Goal: Task Accomplishment & Management: Complete application form

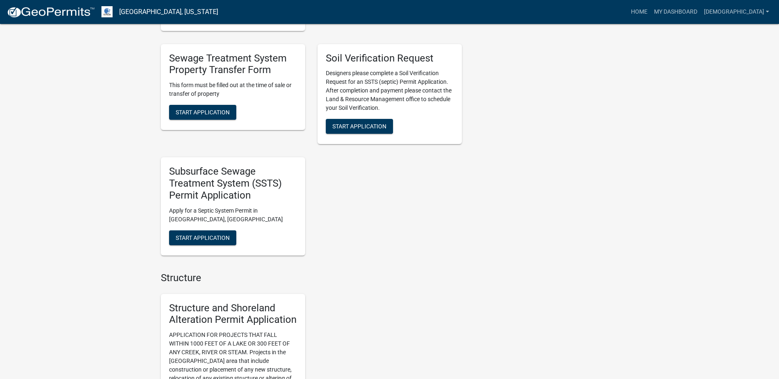
scroll to position [578, 0]
click at [206, 235] on span "Start Application" at bounding box center [203, 236] width 54 height 7
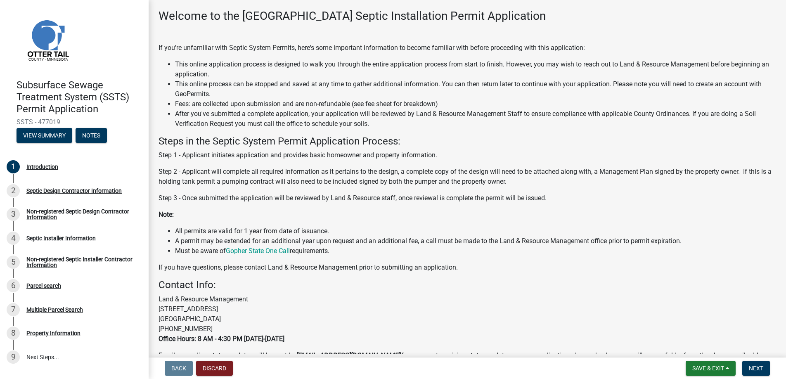
scroll to position [82, 0]
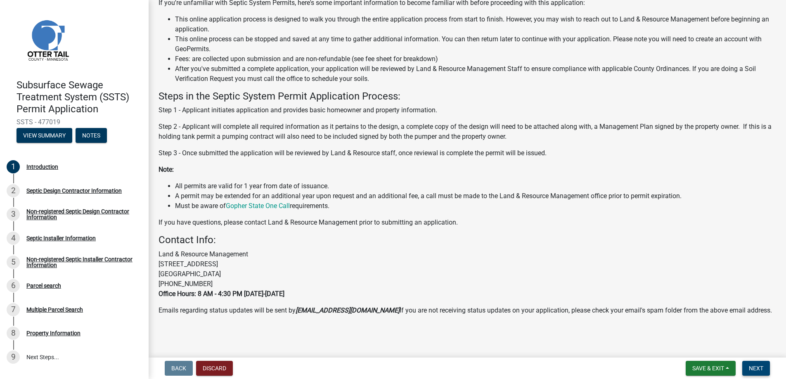
click at [759, 368] on span "Next" at bounding box center [755, 368] width 14 height 7
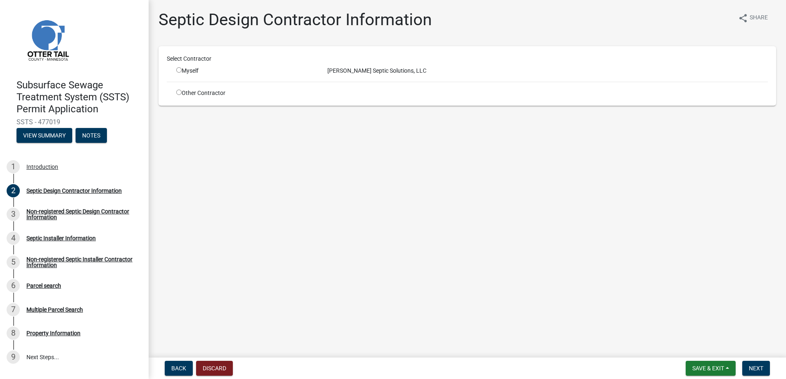
click at [177, 69] on input "radio" at bounding box center [178, 69] width 5 height 5
radio input "true"
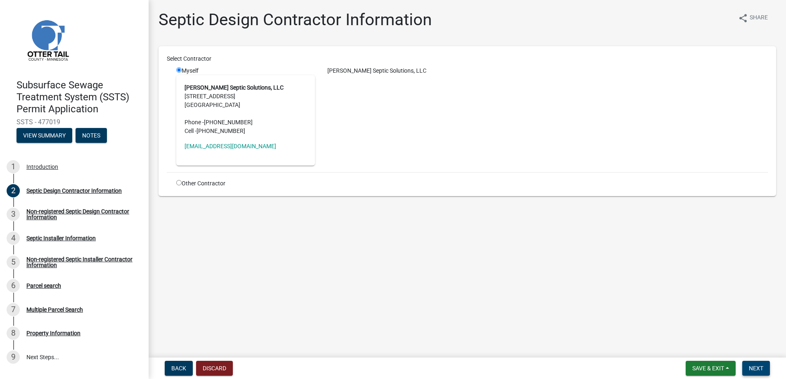
click at [753, 366] on span "Next" at bounding box center [755, 368] width 14 height 7
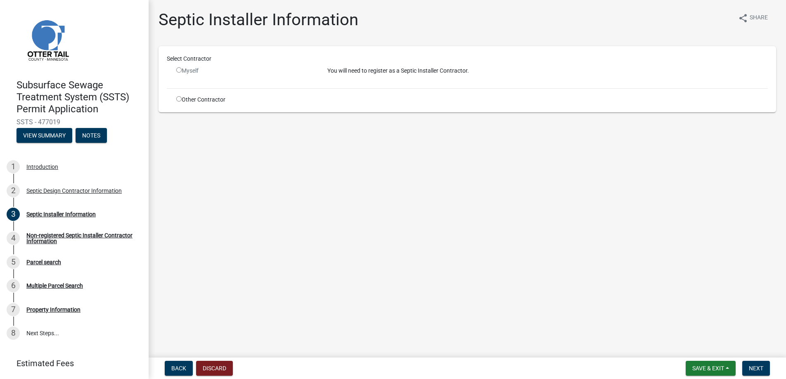
click at [179, 98] on input "radio" at bounding box center [178, 98] width 5 height 5
radio input "true"
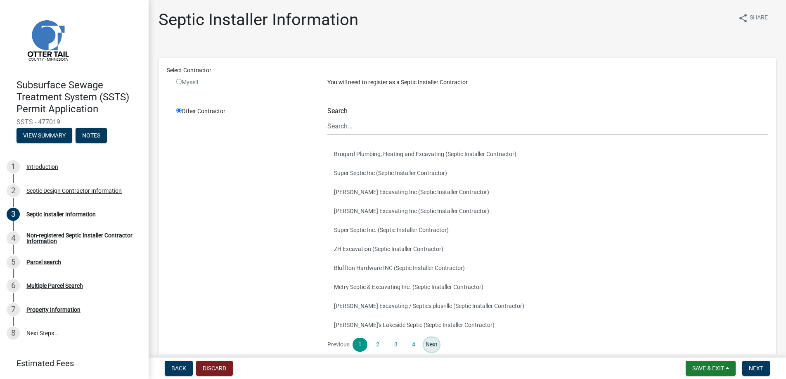
click at [428, 343] on link "Next" at bounding box center [431, 344] width 15 height 14
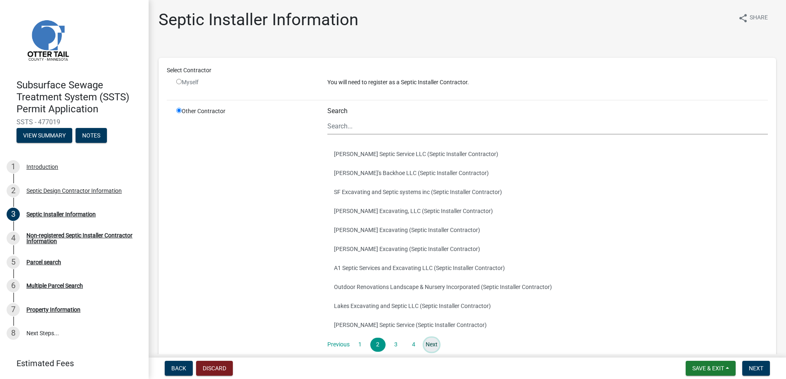
click at [428, 343] on link "Next" at bounding box center [431, 344] width 15 height 14
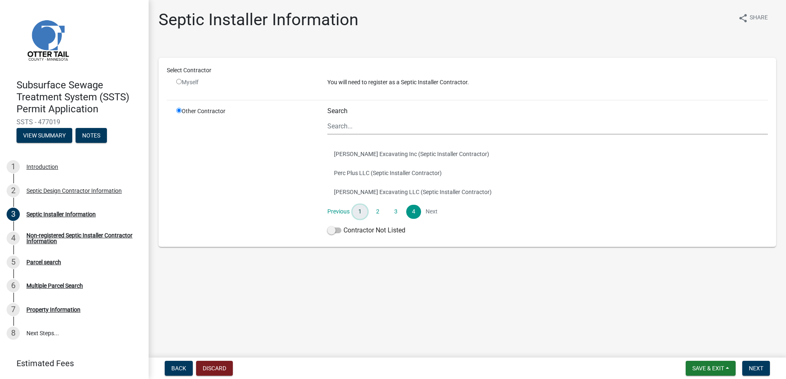
click at [360, 211] on link "1" at bounding box center [359, 212] width 15 height 14
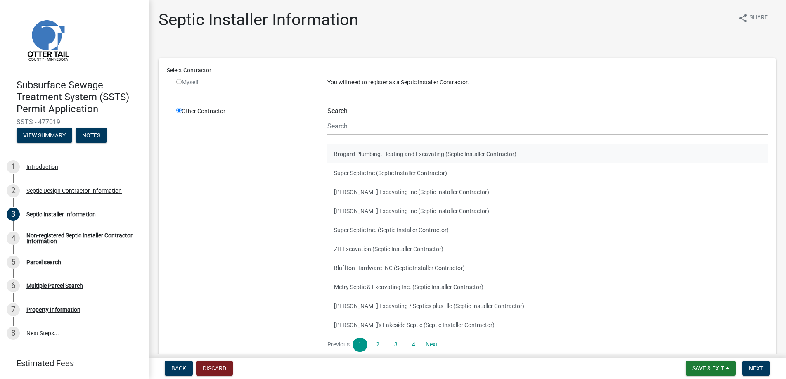
click at [363, 152] on button "Brogard Plumbing, Heating and Excavating (Septic Installer Contractor)" at bounding box center [547, 153] width 440 height 19
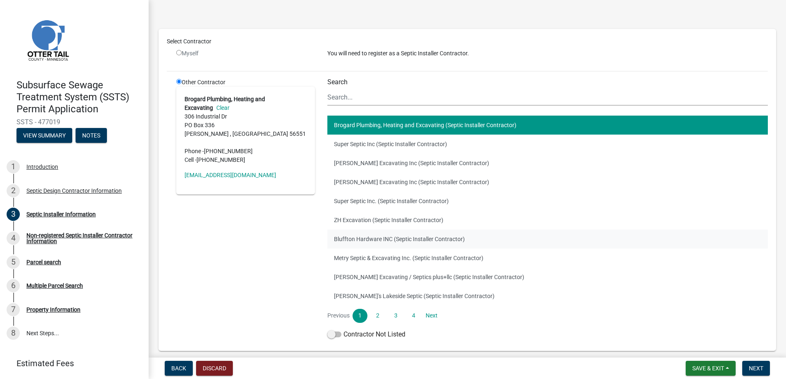
scroll to position [64, 0]
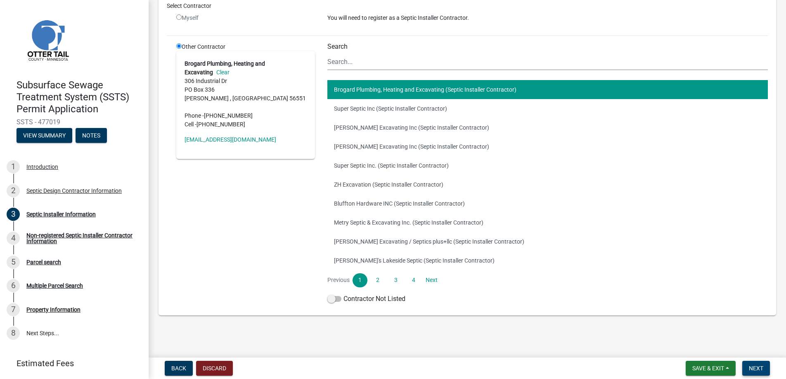
click at [753, 372] on button "Next" at bounding box center [756, 368] width 28 height 15
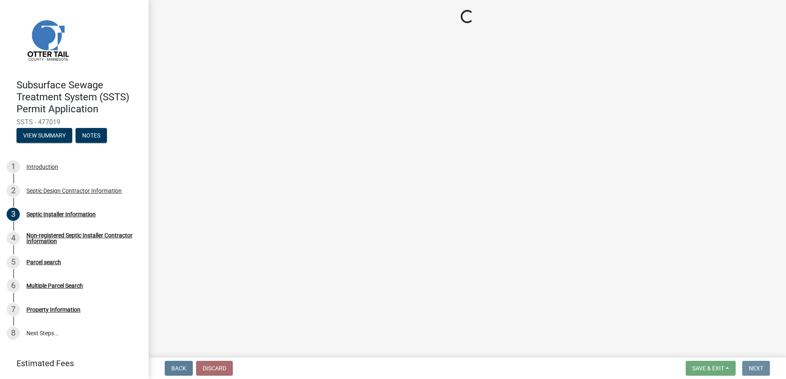
scroll to position [0, 0]
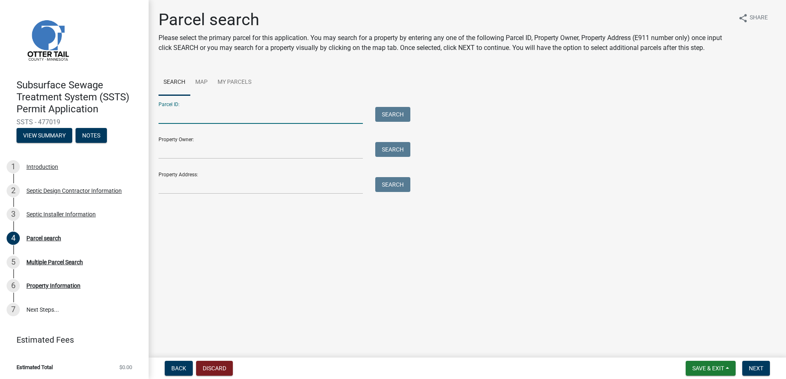
click at [177, 118] on input "Parcel ID:" at bounding box center [260, 115] width 204 height 17
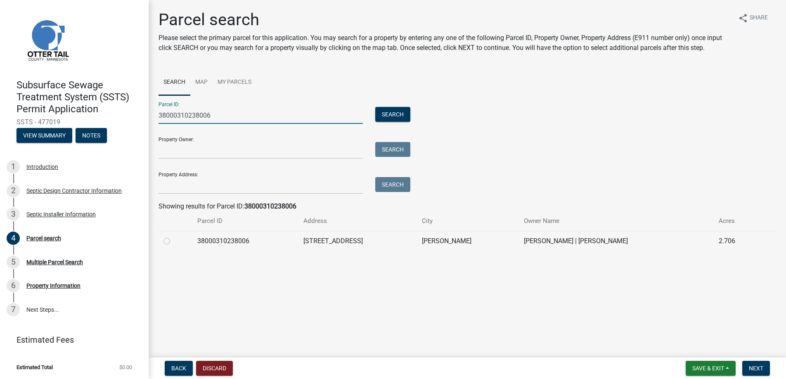
type input "38000310238006"
click at [173, 236] on label at bounding box center [173, 236] width 0 height 0
click at [173, 240] on input "radio" at bounding box center [175, 238] width 5 height 5
radio input "true"
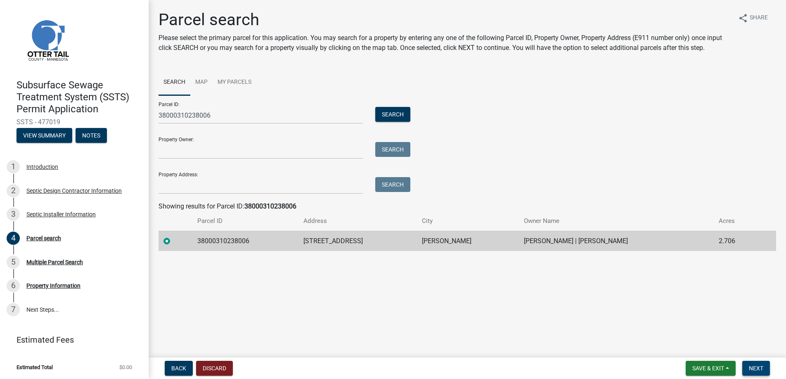
click at [754, 365] on span "Next" at bounding box center [755, 368] width 14 height 7
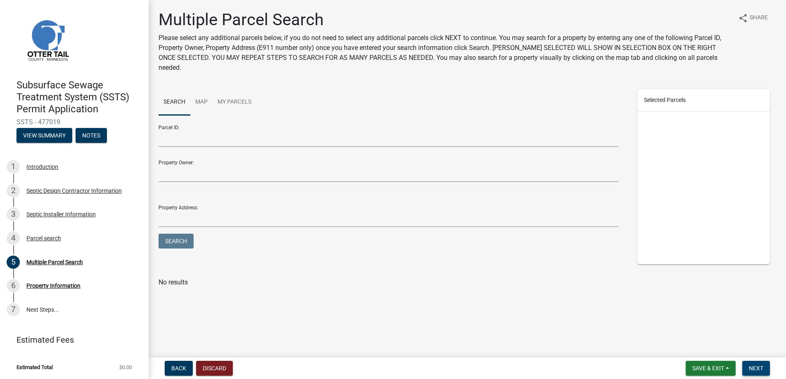
click at [754, 365] on span "Next" at bounding box center [755, 368] width 14 height 7
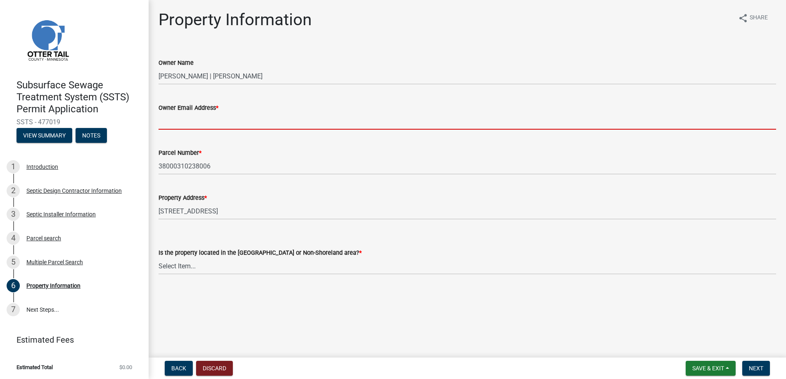
click at [184, 122] on input "Owner Email Address *" at bounding box center [466, 121] width 617 height 17
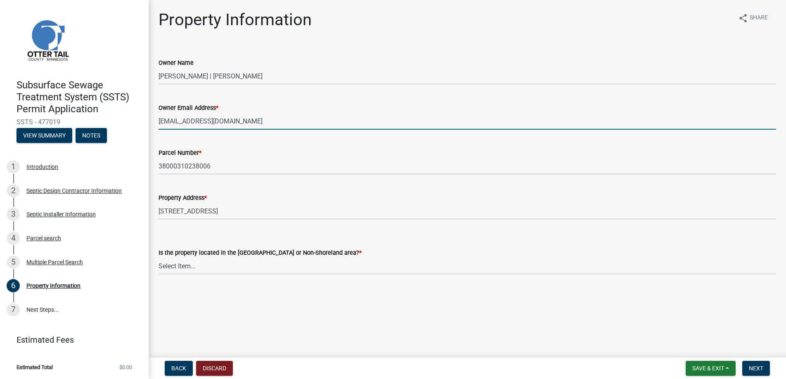
type input "[EMAIL_ADDRESS][DOMAIN_NAME]"
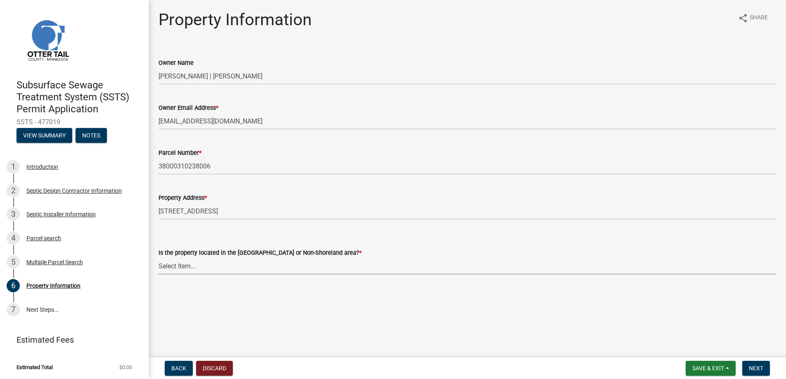
click at [180, 264] on select "Select Item... Shoreland Non-Shoreland" at bounding box center [466, 265] width 617 height 17
click at [158, 257] on select "Select Item... Shoreland Non-Shoreland" at bounding box center [466, 265] width 617 height 17
select select "f91142e6-e911-469c-9754-896c7e7f9e05"
click at [748, 365] on button "Next" at bounding box center [756, 368] width 28 height 15
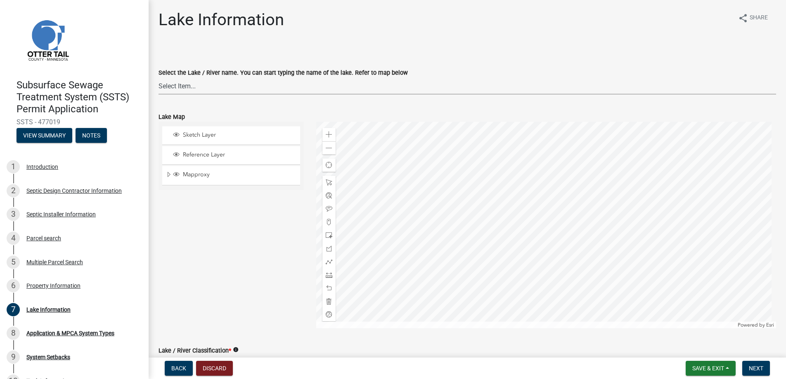
click at [183, 83] on select "Select Item... None [PERSON_NAME] 56-031 [PERSON_NAME] 56-118 [PERSON_NAME] 56-…" at bounding box center [466, 86] width 617 height 17
click at [158, 78] on select "Select Item... None [PERSON_NAME] 56-031 [PERSON_NAME] 56-118 [PERSON_NAME] 56-…" at bounding box center [466, 86] width 617 height 17
select select "948c97a1-b204-42f2-9fba-37c9132cd194"
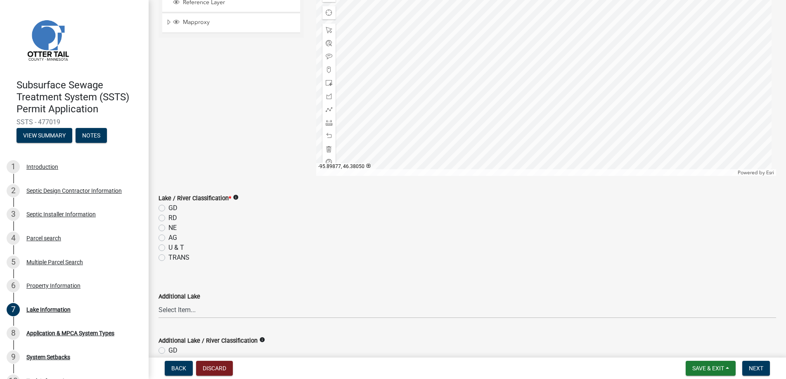
scroll to position [165, 0]
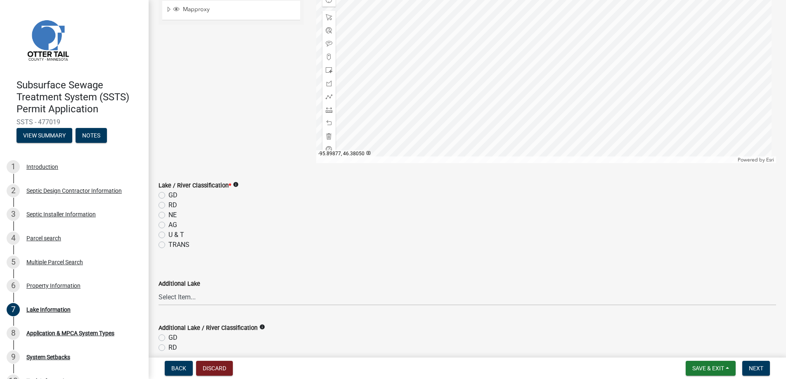
click at [168, 212] on label "NE" at bounding box center [172, 215] width 8 height 10
click at [168, 212] on input "NE" at bounding box center [170, 212] width 5 height 5
radio input "true"
click at [756, 368] on span "Next" at bounding box center [755, 368] width 14 height 7
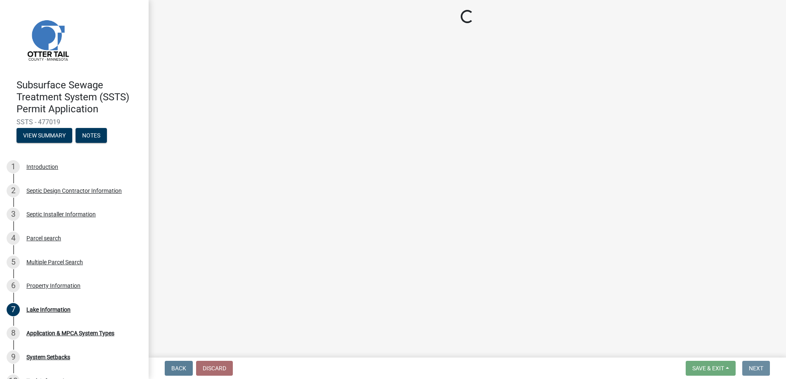
scroll to position [0, 0]
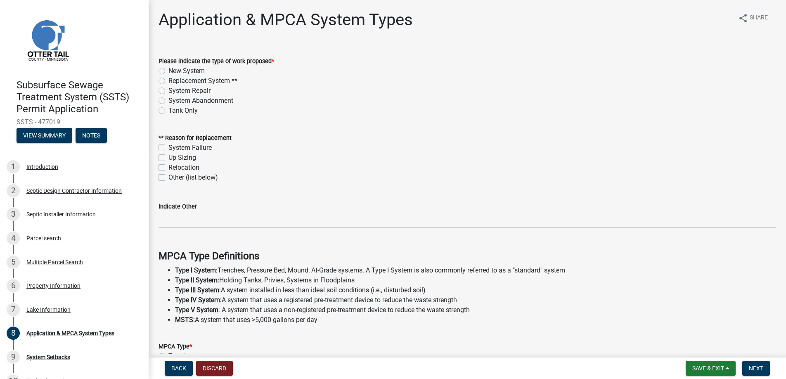
click at [168, 80] on label "Replacement System **" at bounding box center [202, 81] width 69 height 10
click at [168, 80] on input "Replacement System **" at bounding box center [170, 78] width 5 height 5
radio input "true"
click at [168, 176] on label "Other (list below)" at bounding box center [193, 177] width 50 height 10
click at [168, 176] on input "Other (list below)" at bounding box center [170, 174] width 5 height 5
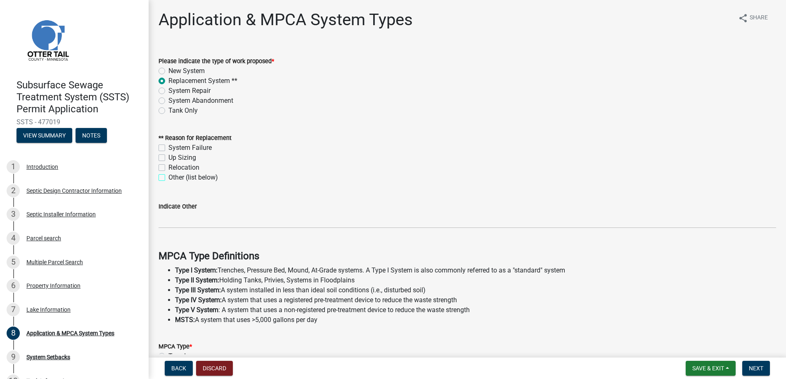
checkbox input "true"
checkbox input "false"
checkbox input "true"
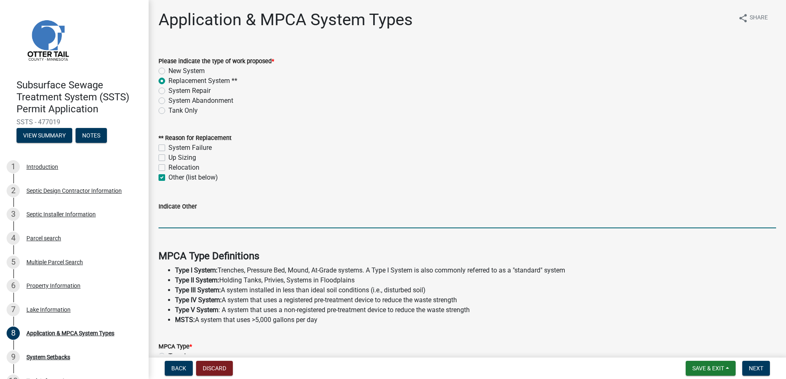
click at [180, 220] on input "Indicate Other" at bounding box center [466, 219] width 617 height 17
type input "Failed compliance inspection"
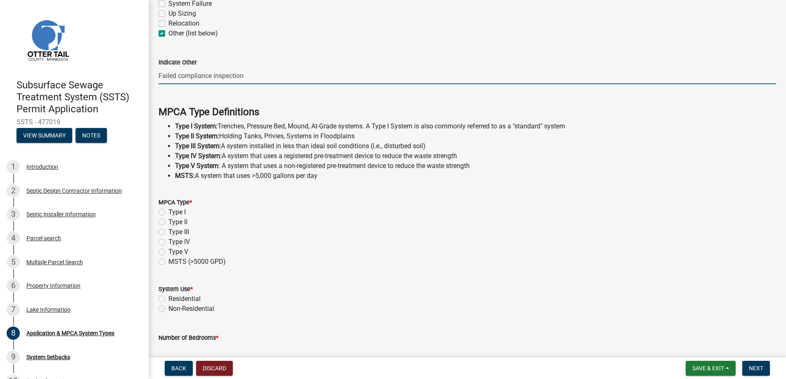
scroll to position [165, 0]
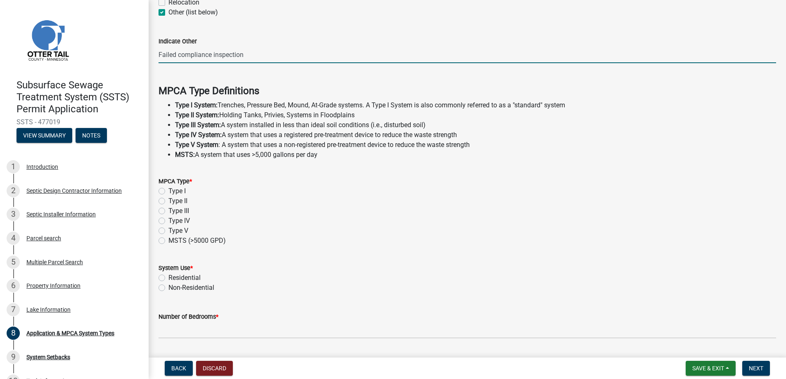
click at [168, 189] on label "Type I" at bounding box center [176, 191] width 17 height 10
click at [168, 189] on input "Type I" at bounding box center [170, 188] width 5 height 5
radio input "true"
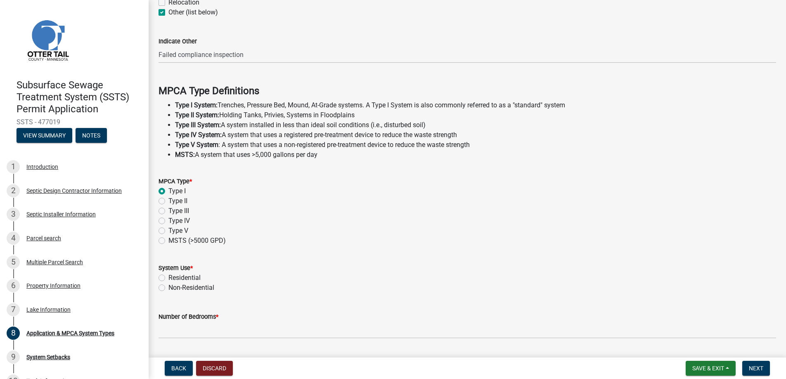
click at [168, 276] on label "Residential" at bounding box center [184, 278] width 32 height 10
click at [168, 276] on input "Residential" at bounding box center [170, 275] width 5 height 5
radio input "true"
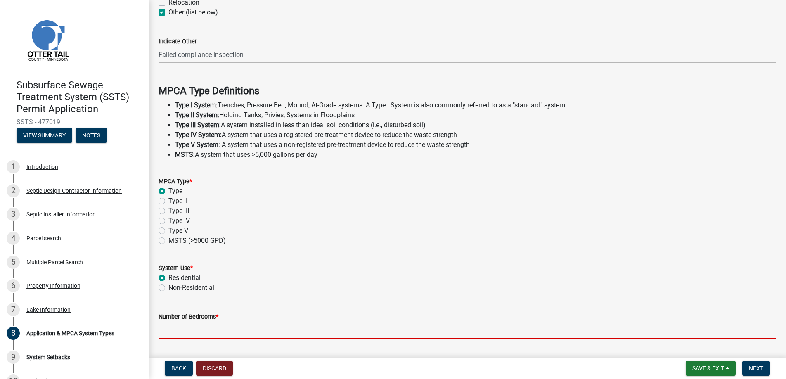
click at [176, 329] on input "Number of Bedrooms *" at bounding box center [466, 329] width 617 height 17
type input "3"
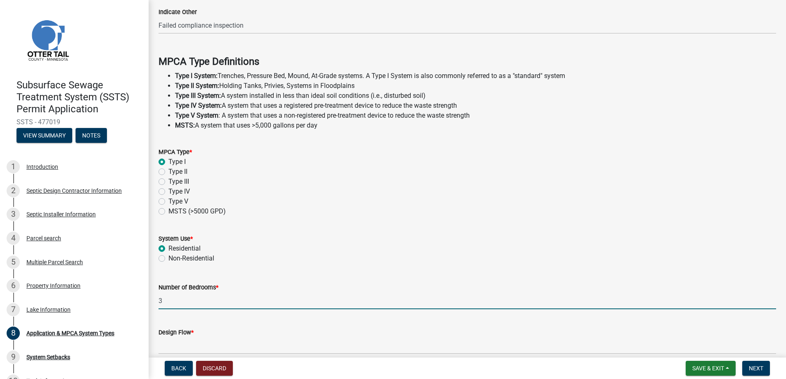
scroll to position [233, 0]
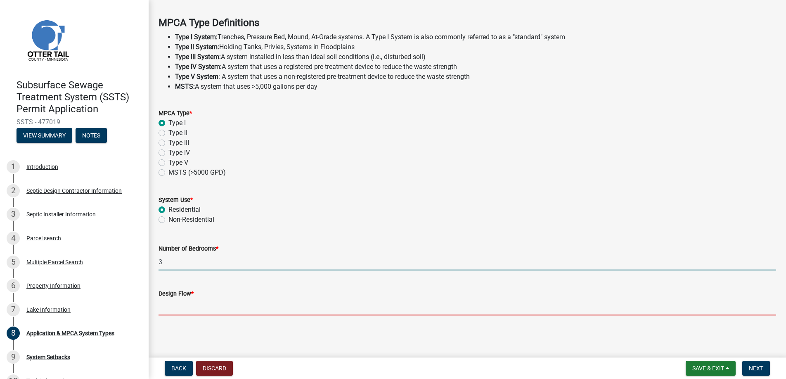
click at [190, 310] on input "Design Flow *" at bounding box center [466, 306] width 617 height 17
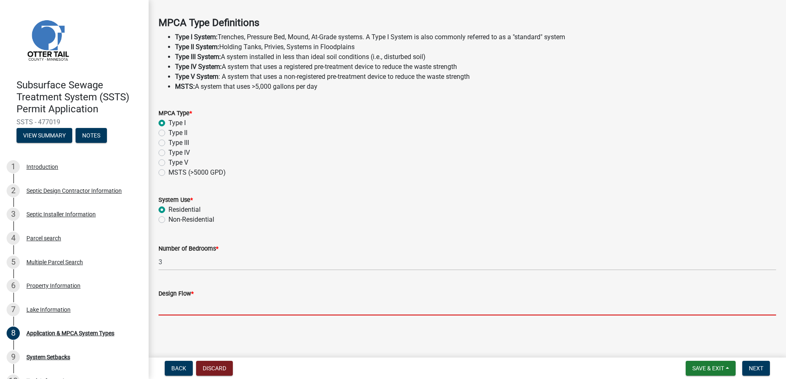
type input "450"
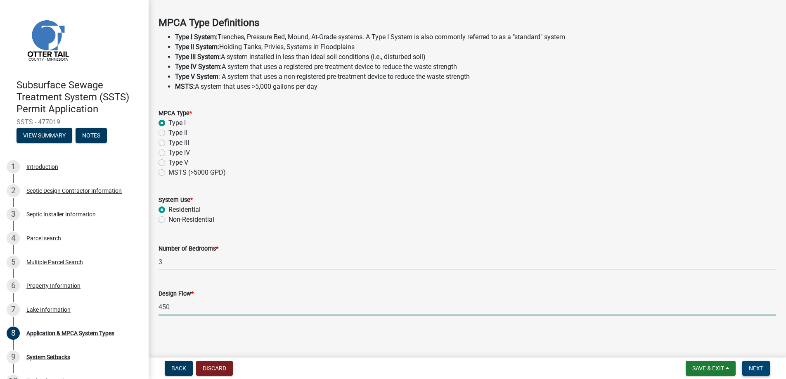
click at [751, 365] on span "Next" at bounding box center [755, 368] width 14 height 7
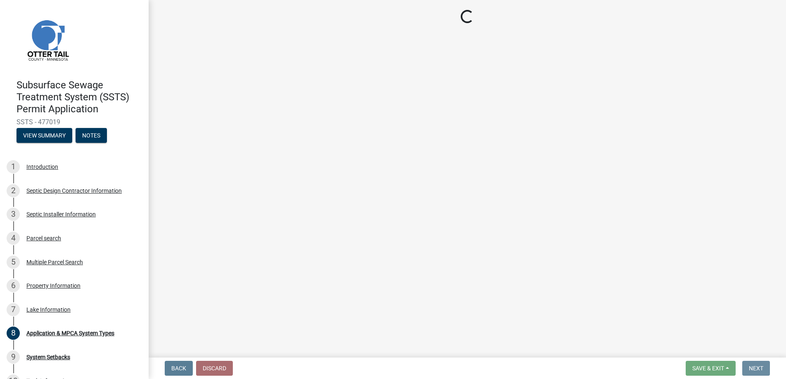
scroll to position [0, 0]
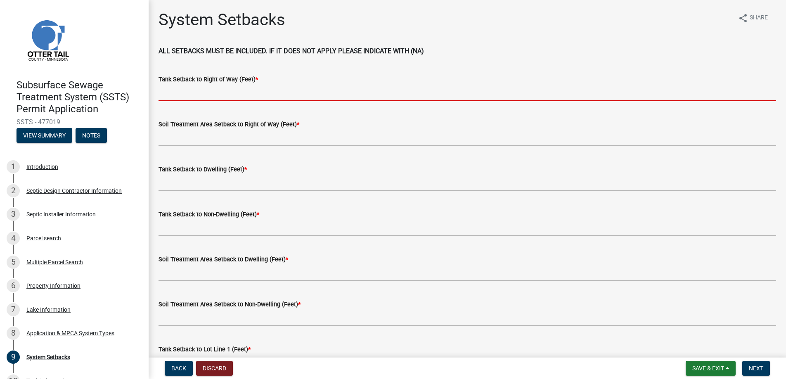
click at [175, 93] on input "Tank Setback to Right of Way (Feet) *" at bounding box center [466, 92] width 617 height 17
type input "+100"
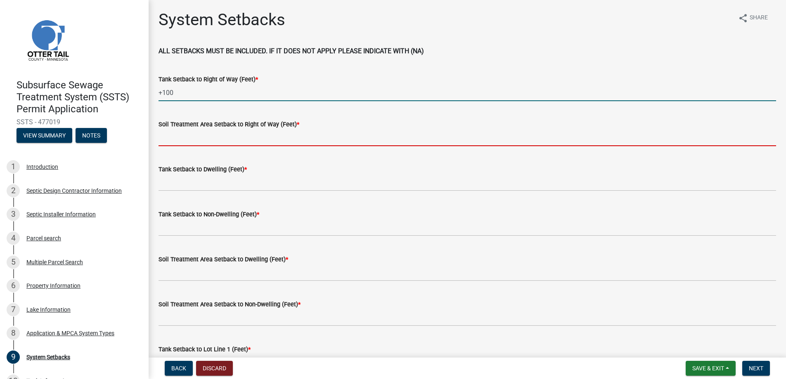
click at [192, 135] on input "Soil Treatment Area Setback to Right of Way (Feet) *" at bounding box center [466, 137] width 617 height 17
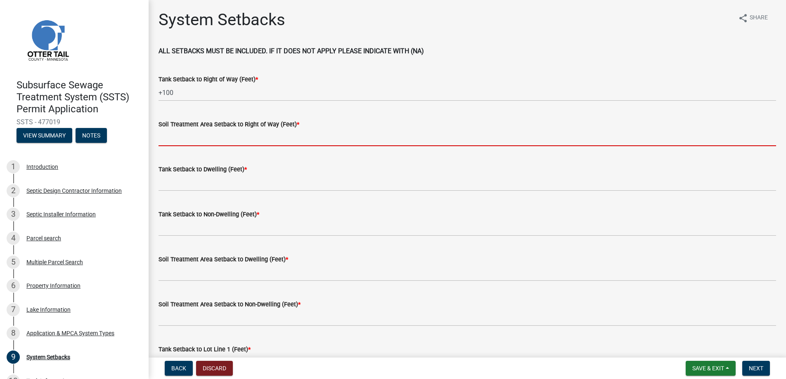
type input "+100"
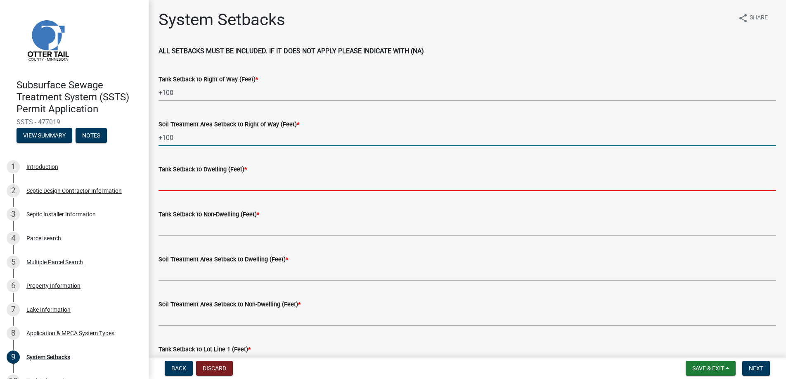
click at [190, 180] on input "Tank Setback to Dwelling (Feet) *" at bounding box center [466, 182] width 617 height 17
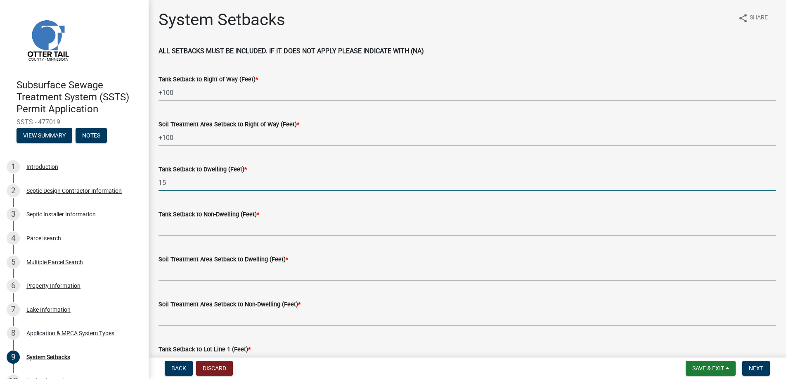
type input "15"
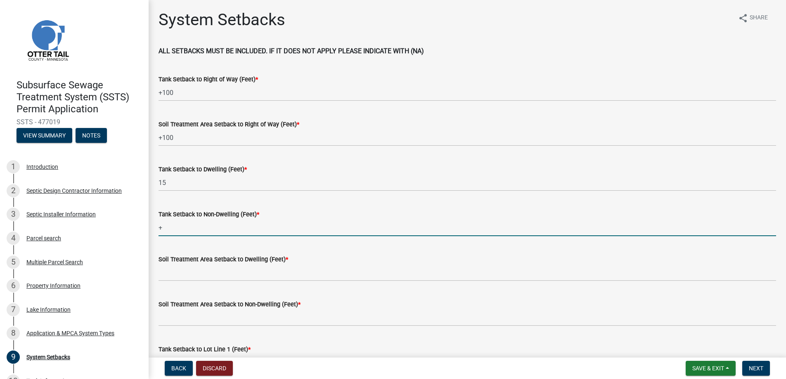
type input "+50"
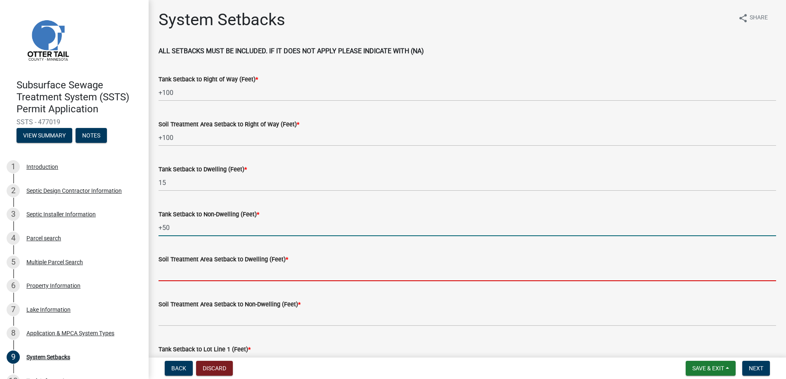
click at [186, 271] on input "Soil Treatment Area Setback to Dwelling (Feet) *" at bounding box center [466, 272] width 617 height 17
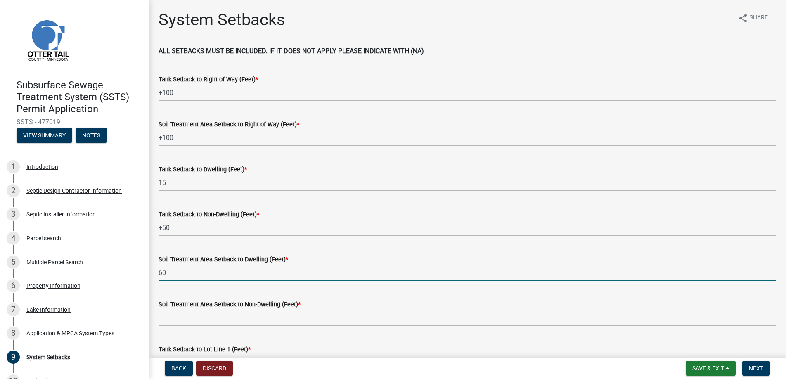
type input "60"
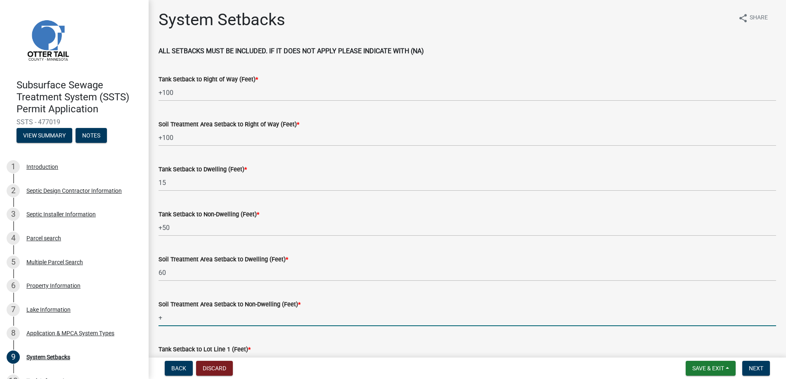
type input "+50"
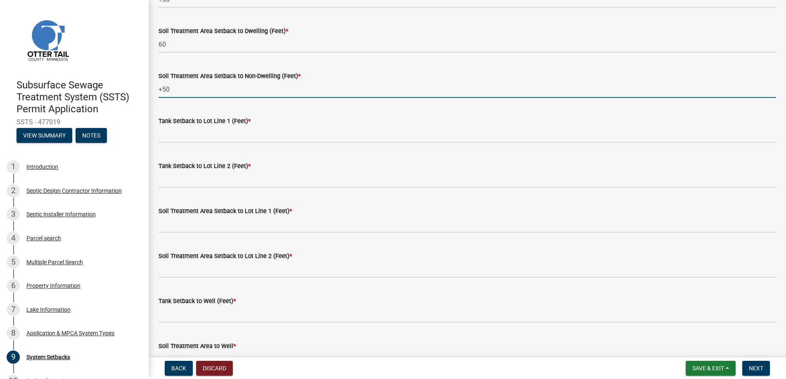
scroll to position [248, 0]
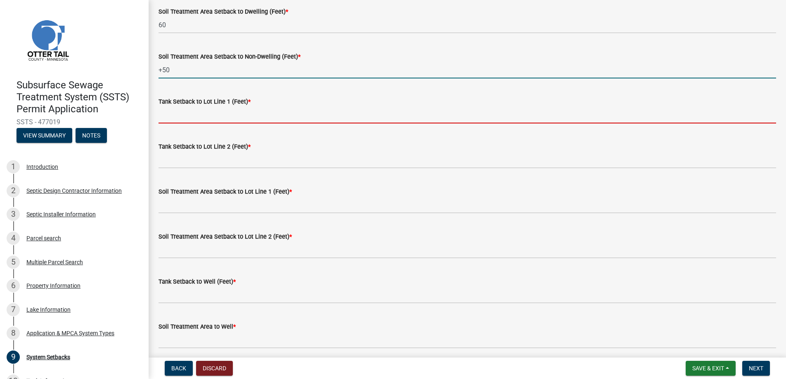
click at [193, 113] on input "Tank Setback to Lot Line 1 (Feet) *" at bounding box center [466, 114] width 617 height 17
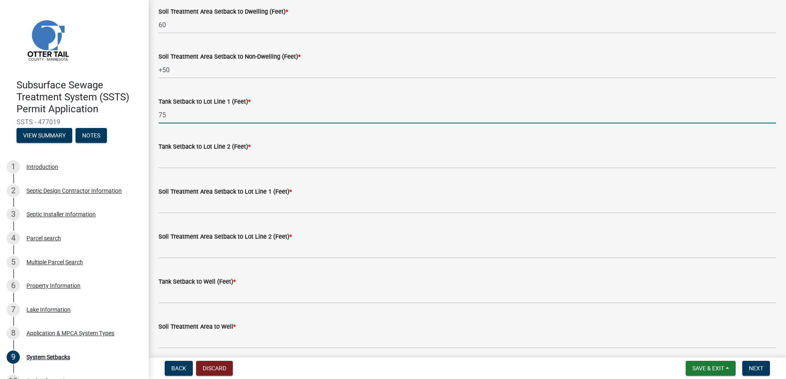
type input "75"
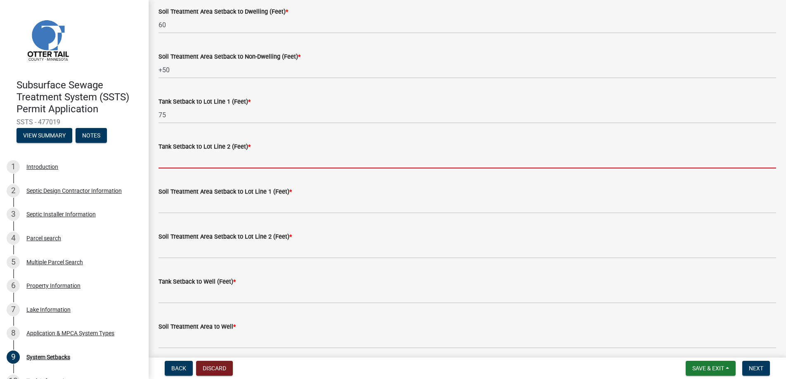
click at [180, 158] on input "Tank Setback to Lot Line 2 (Feet) *" at bounding box center [466, 159] width 617 height 17
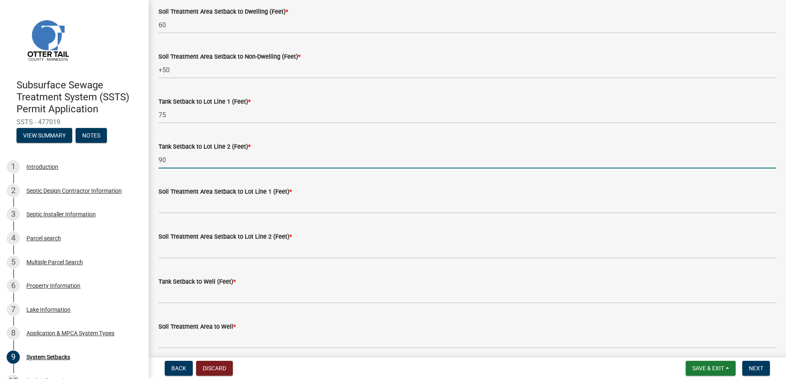
type input "90"
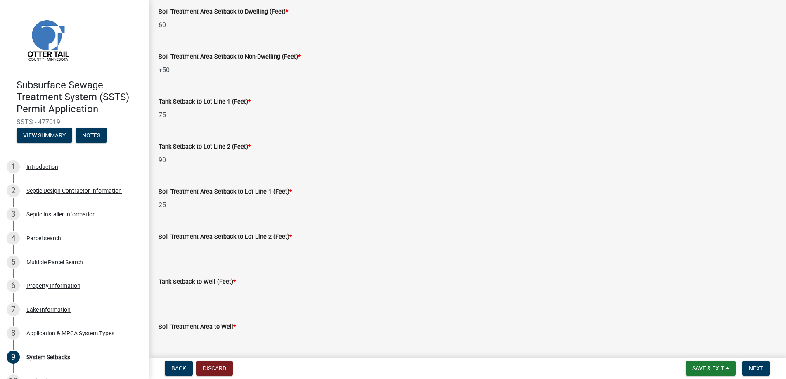
type input "25"
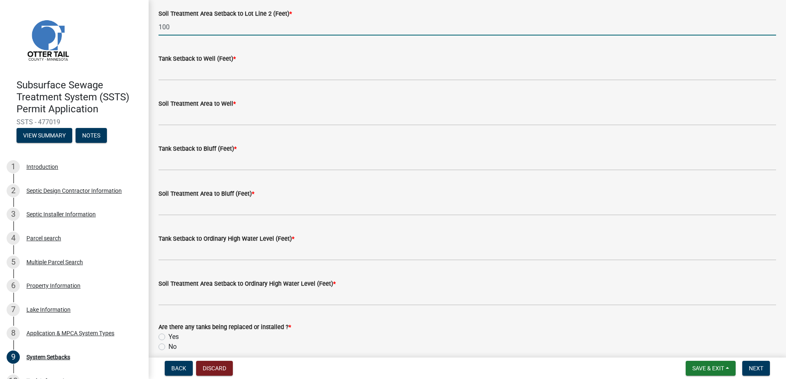
scroll to position [495, 0]
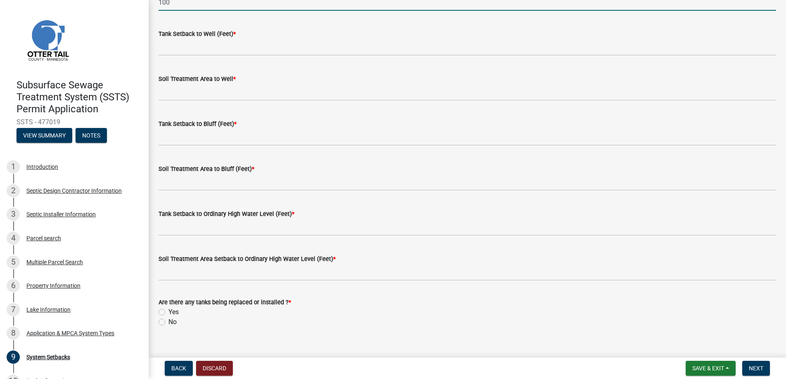
type input "100"
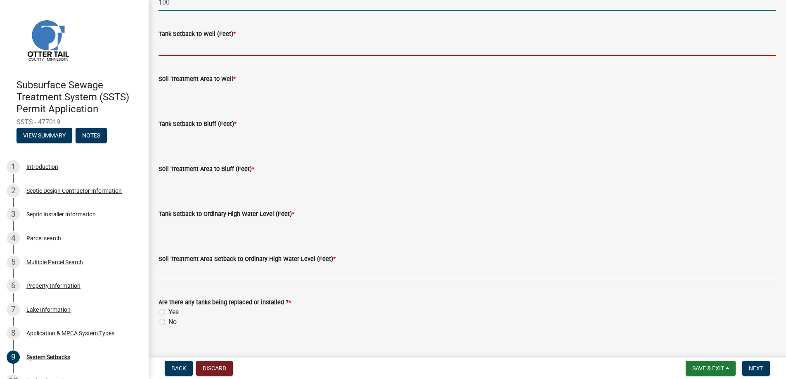
click at [192, 47] on input "Tank Setback to Well (Feet) *" at bounding box center [466, 47] width 617 height 17
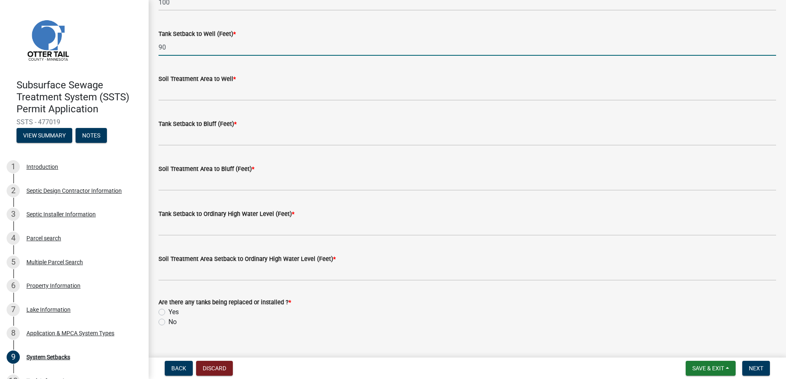
type input "90"
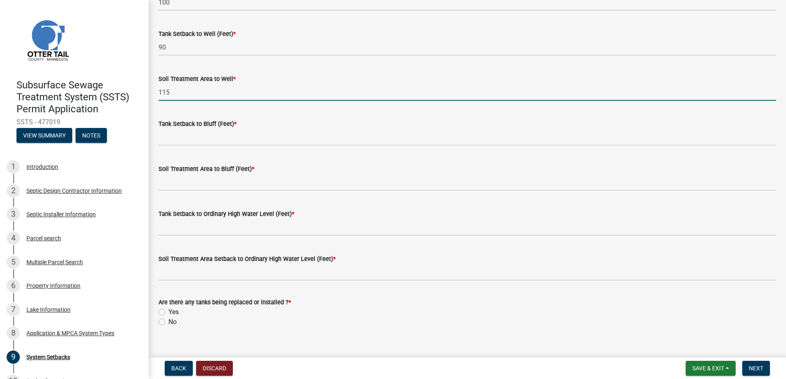
type input "115"
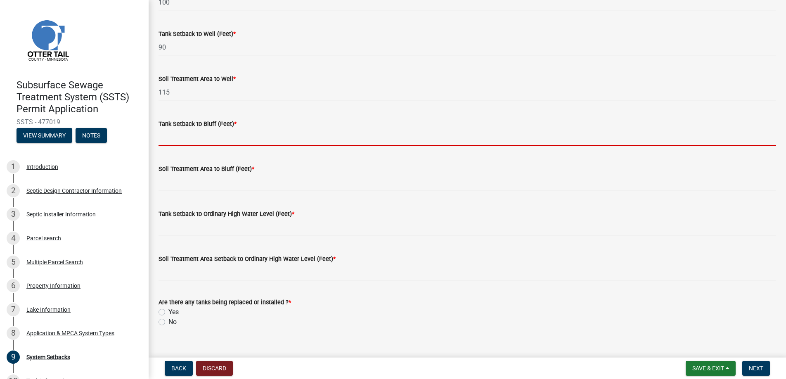
click at [193, 142] on input "Tank Setback to Bluff (Feet) *" at bounding box center [466, 137] width 617 height 17
type input "na"
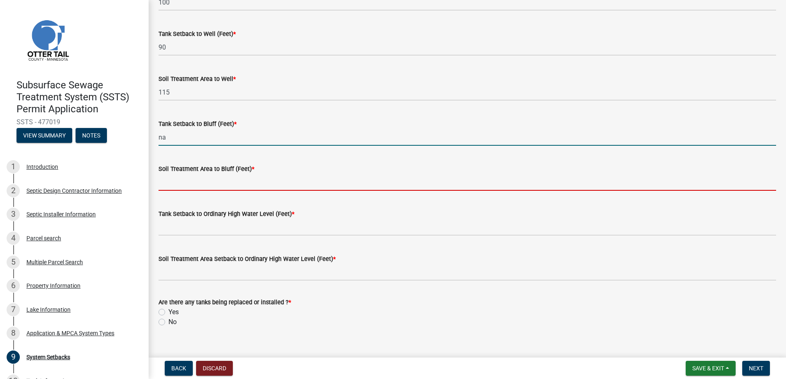
click at [194, 182] on input "Soil Treatment Area to Bluff (Feet) *" at bounding box center [466, 182] width 617 height 17
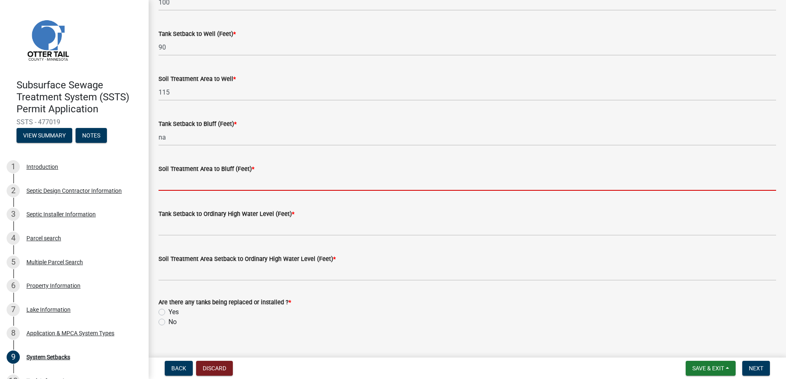
type input "na"
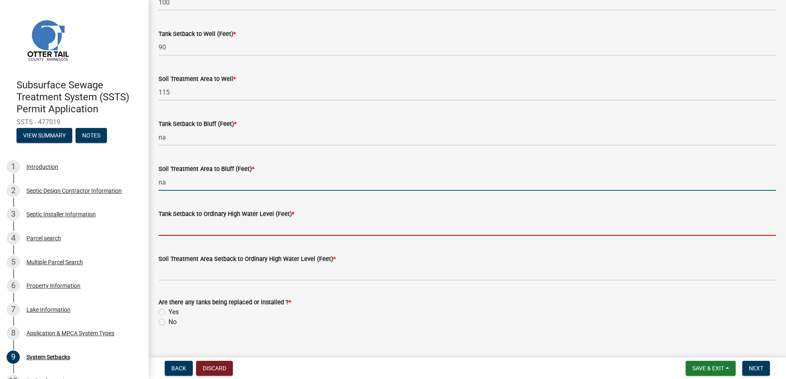
click at [191, 225] on input "Tank Setback to Ordinary High Water Level (Feet) *" at bounding box center [466, 227] width 617 height 17
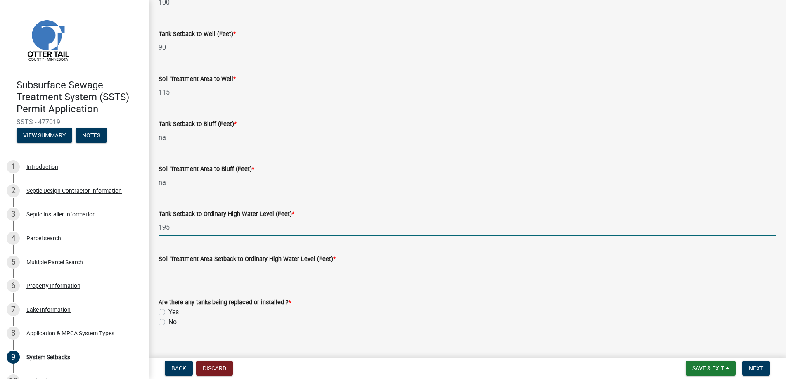
type input "195"
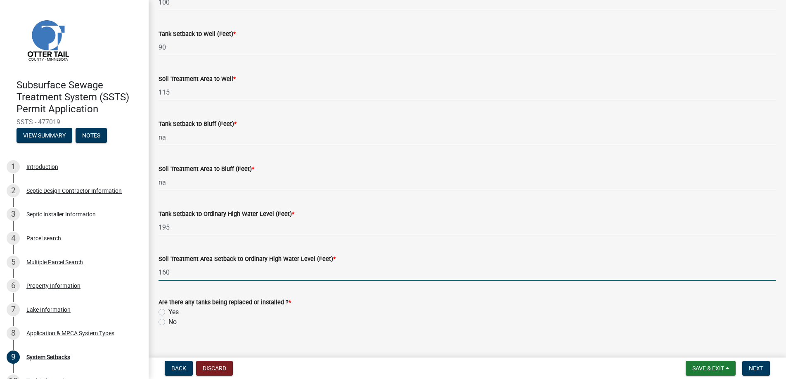
type input "160"
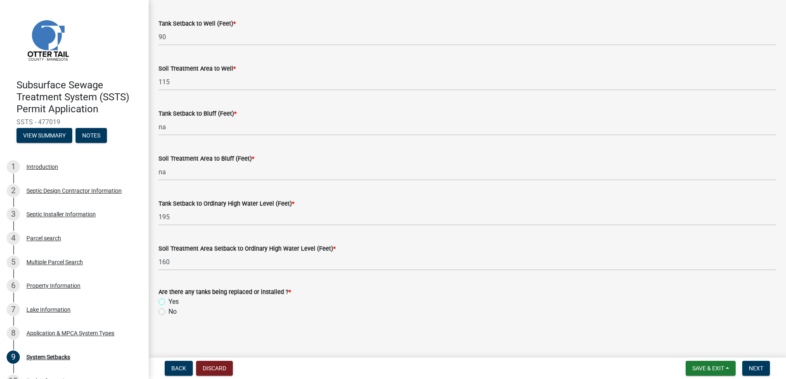
scroll to position [507, 0]
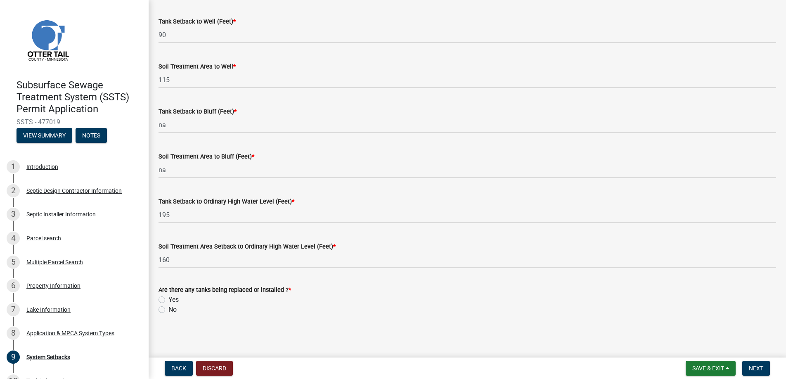
click at [168, 298] on label "Yes" at bounding box center [173, 300] width 10 height 10
click at [168, 298] on input "Yes" at bounding box center [170, 297] width 5 height 5
radio input "true"
click at [751, 370] on span "Next" at bounding box center [755, 368] width 14 height 7
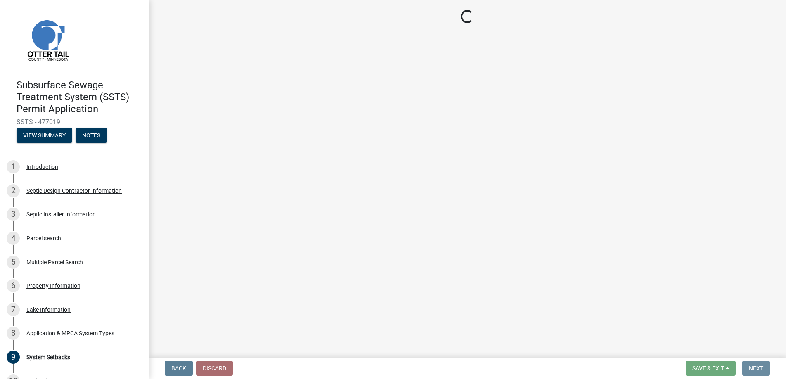
scroll to position [0, 0]
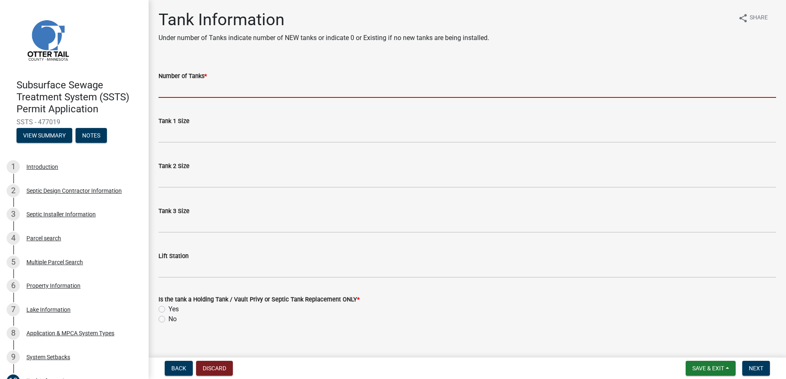
click at [175, 92] on input "Number of Tanks *" at bounding box center [466, 89] width 617 height 17
type input "1"
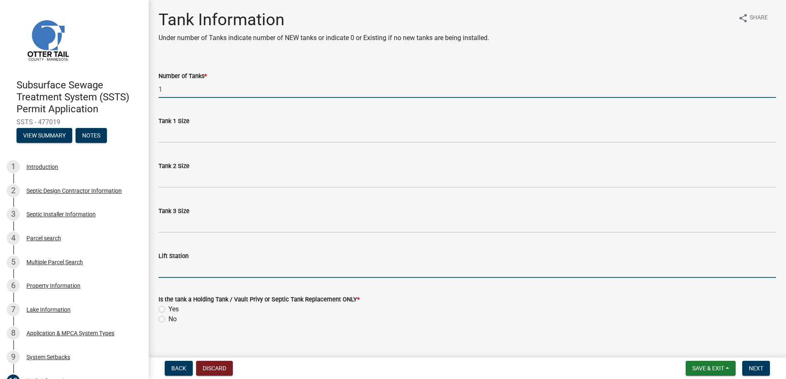
click at [177, 271] on input "Lift Station" at bounding box center [466, 269] width 617 height 17
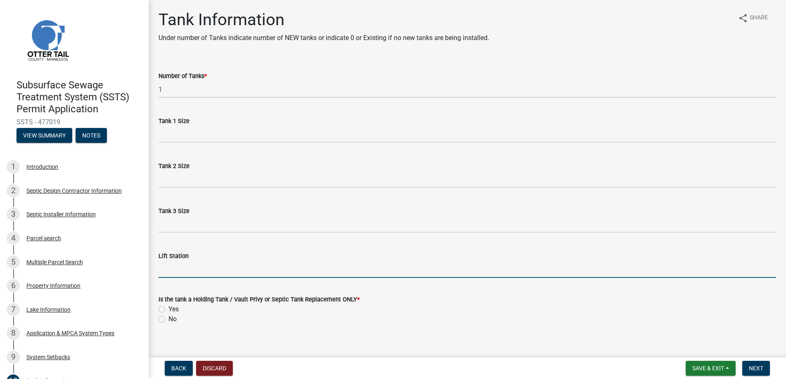
type input "540"
click at [168, 319] on label "No" at bounding box center [172, 319] width 8 height 10
click at [168, 319] on input "No" at bounding box center [170, 316] width 5 height 5
radio input "true"
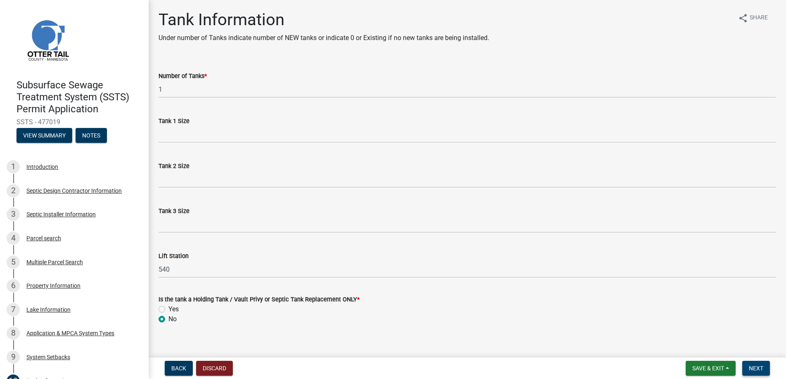
click at [754, 366] on span "Next" at bounding box center [755, 368] width 14 height 7
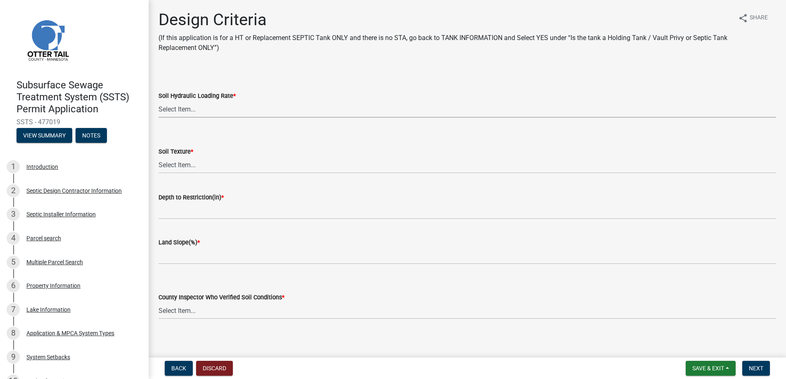
click at [187, 106] on select "Select Item... 1.6 gpd/ft2 1.2 gpd/ft2 1.0 gpd/ft2 0.87 gpd/ft2 0.78 gpd/ft2 0.…" at bounding box center [466, 109] width 617 height 17
click at [158, 101] on select "Select Item... 1.6 gpd/ft2 1.2 gpd/ft2 1.0 gpd/ft2 0.87 gpd/ft2 0.78 gpd/ft2 0.…" at bounding box center [466, 109] width 617 height 17
select select "b8a1b220-aca7-4670-a1f5-0f0b15eabd52"
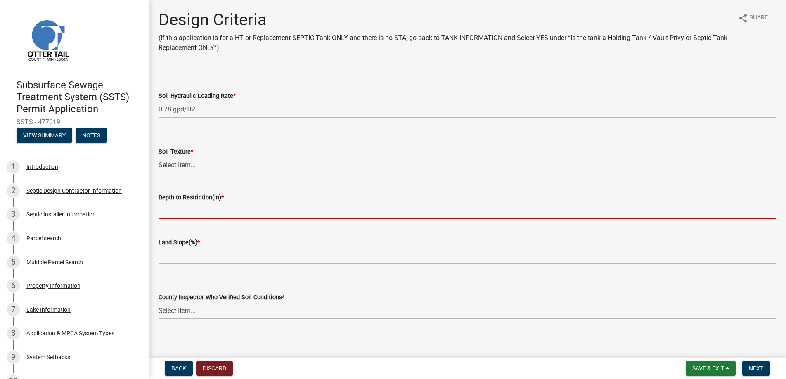
click at [176, 211] on input "Depth to Restriction(in) *" at bounding box center [466, 210] width 617 height 17
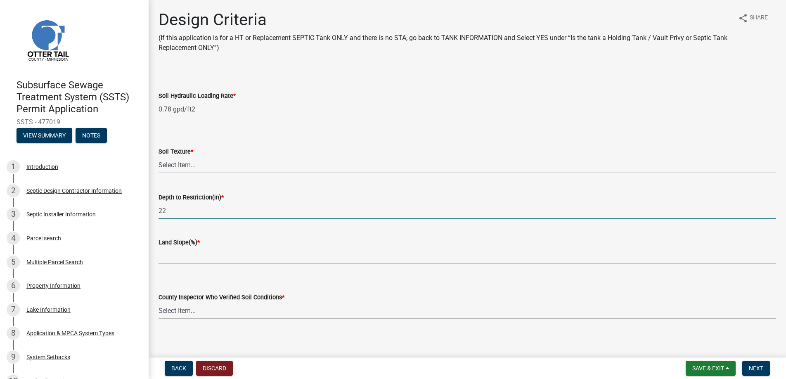
type input "22"
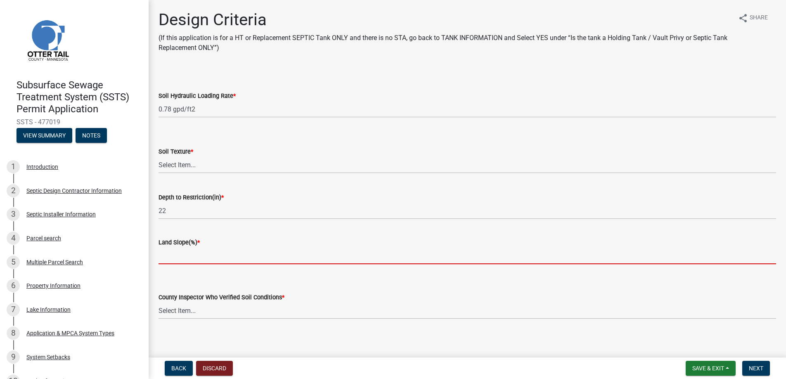
click at [174, 254] on input "Land Slope(%) *" at bounding box center [466, 255] width 617 height 17
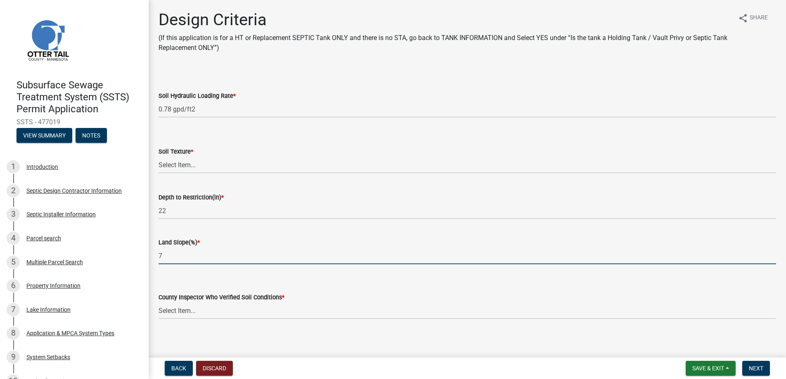
type input "7"
click at [187, 308] on select "Select Item... [PERSON_NAME] [PERSON_NAME] [PERSON_NAME] [PERSON_NAME] [PERSON_…" at bounding box center [466, 310] width 617 height 17
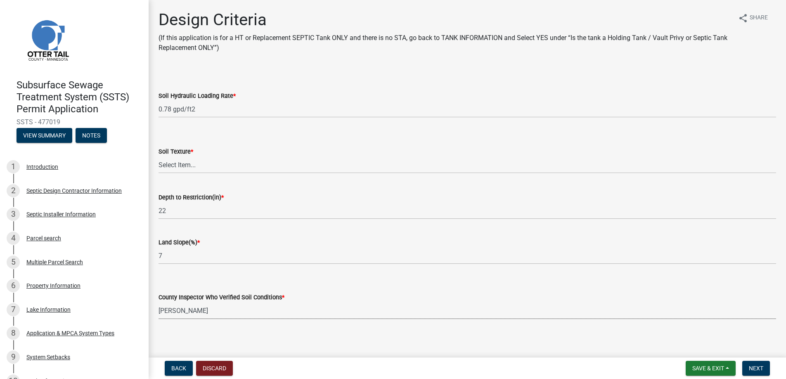
click at [158, 302] on select "Select Item... [PERSON_NAME] [PERSON_NAME] [PERSON_NAME] [PERSON_NAME] [PERSON_…" at bounding box center [466, 310] width 617 height 17
select select "643267e1-855b-462d-a385-c521968adb40"
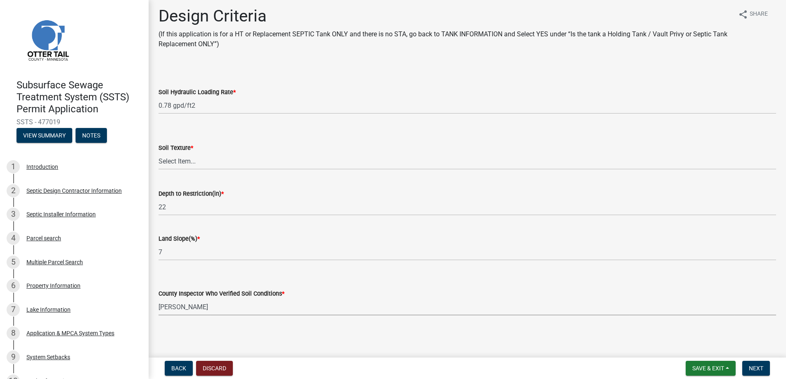
scroll to position [5, 0]
click at [757, 365] on span "Next" at bounding box center [755, 368] width 14 height 7
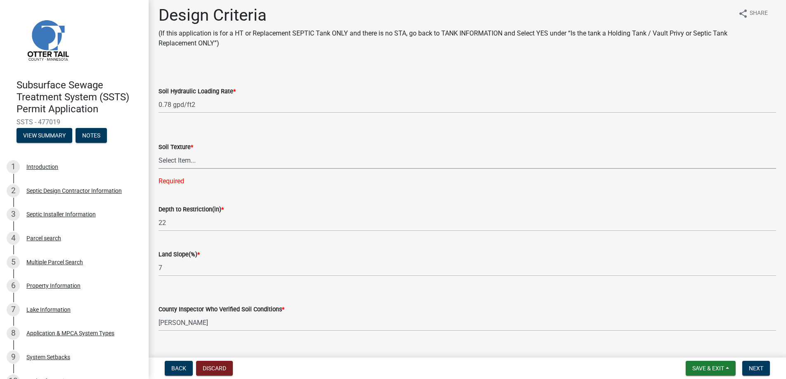
click at [181, 156] on select "Select Item... Coarse Sand (COS) Sand (S) Fine Sand (FS) Very Fine Sand (VFS) L…" at bounding box center [466, 160] width 617 height 17
click at [158, 152] on select "Select Item... Coarse Sand (COS) Sand (S) Fine Sand (FS) Very Fine Sand (VFS) L…" at bounding box center [466, 160] width 617 height 17
select select "70eb23f8-102f-4072-81d7-b3b0dd1c94c8"
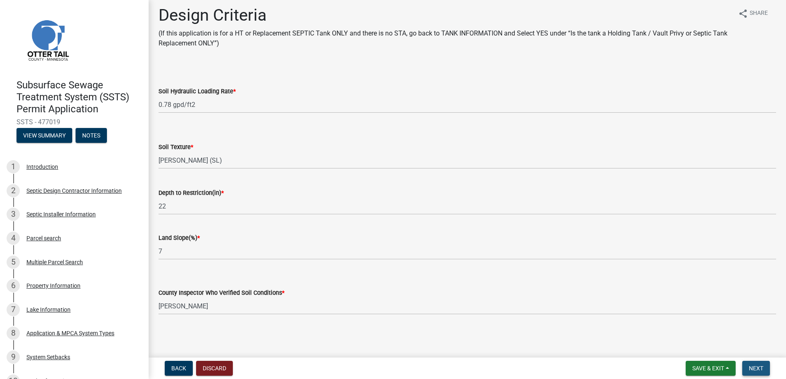
click at [753, 367] on span "Next" at bounding box center [755, 368] width 14 height 7
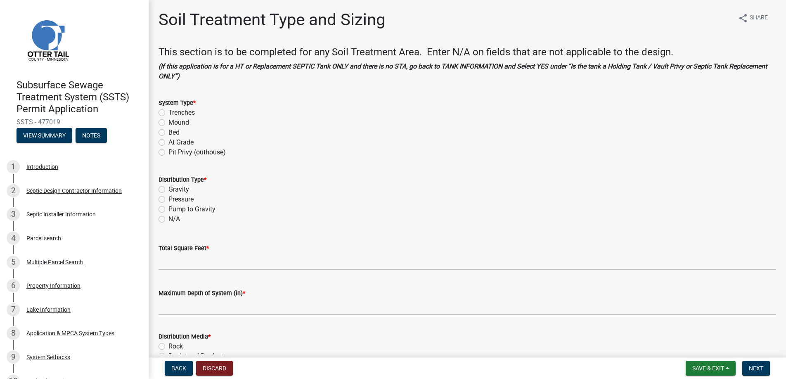
click at [168, 121] on label "Mound" at bounding box center [178, 123] width 21 height 10
click at [168, 121] on input "Mound" at bounding box center [170, 120] width 5 height 5
radio input "true"
click at [168, 198] on label "Pressure" at bounding box center [180, 199] width 25 height 10
click at [168, 198] on input "Pressure" at bounding box center [170, 196] width 5 height 5
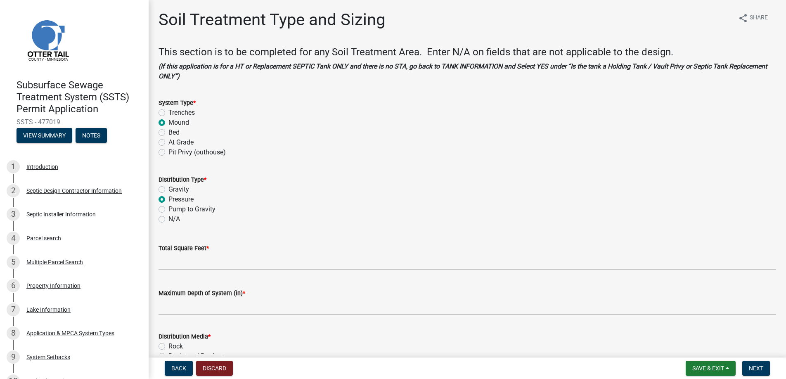
radio input "true"
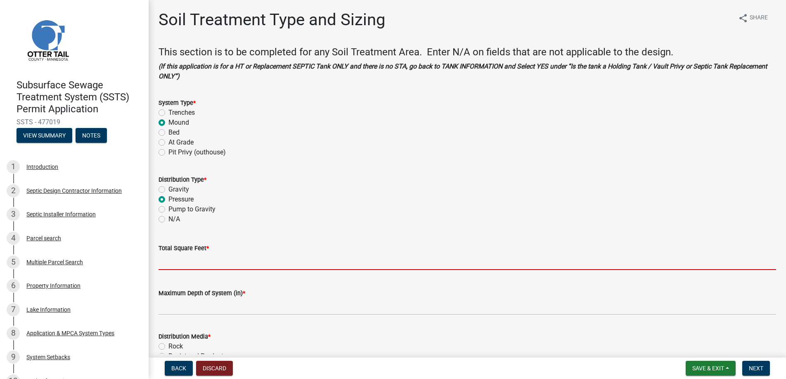
click at [172, 262] on input "Total Square Feet *" at bounding box center [466, 261] width 617 height 17
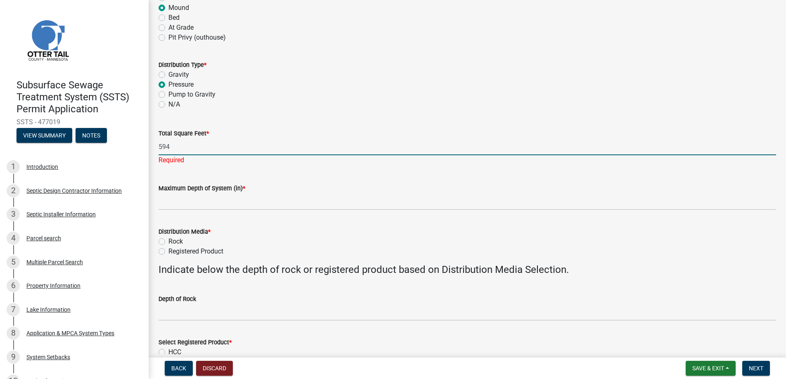
scroll to position [124, 0]
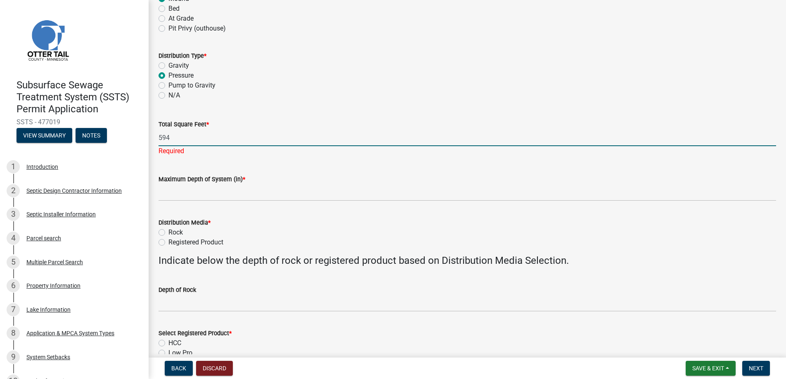
type input "594"
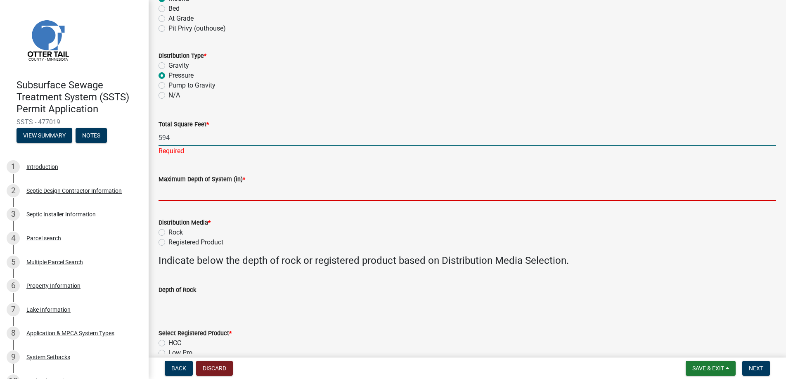
click at [207, 190] on input "Maximum Depth of System (in) *" at bounding box center [466, 192] width 617 height 17
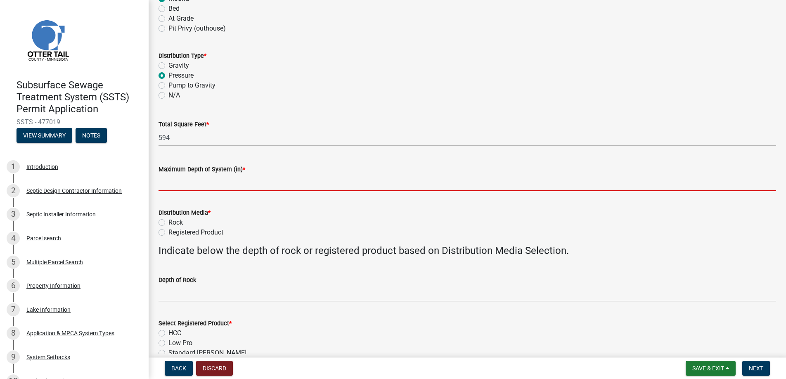
type input "0"
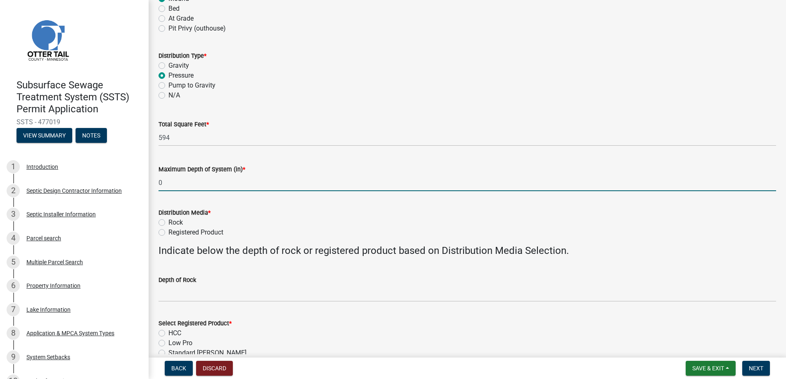
click at [168, 232] on label "Registered Product" at bounding box center [195, 232] width 55 height 10
click at [168, 232] on input "Registered Product" at bounding box center [170, 229] width 5 height 5
radio input "true"
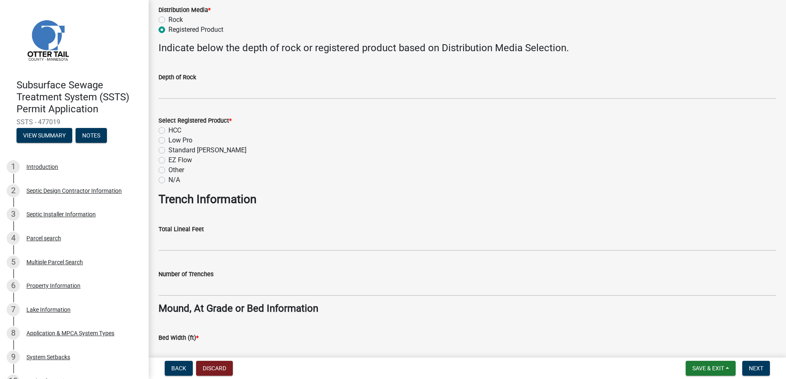
scroll to position [330, 0]
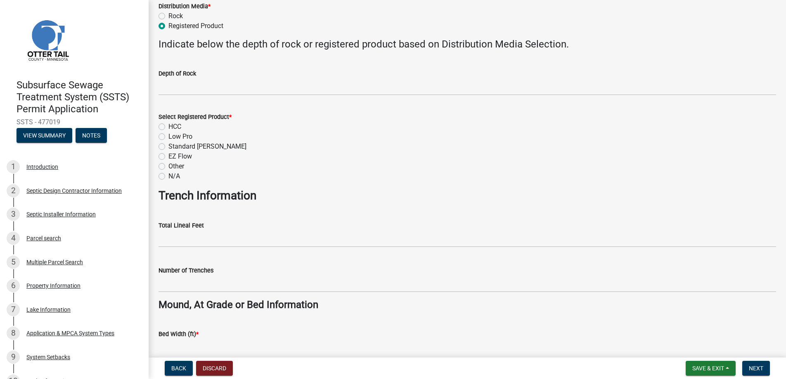
click at [168, 137] on label "Low Pro" at bounding box center [180, 137] width 24 height 10
click at [168, 137] on input "Low Pro" at bounding box center [170, 134] width 5 height 5
radio input "true"
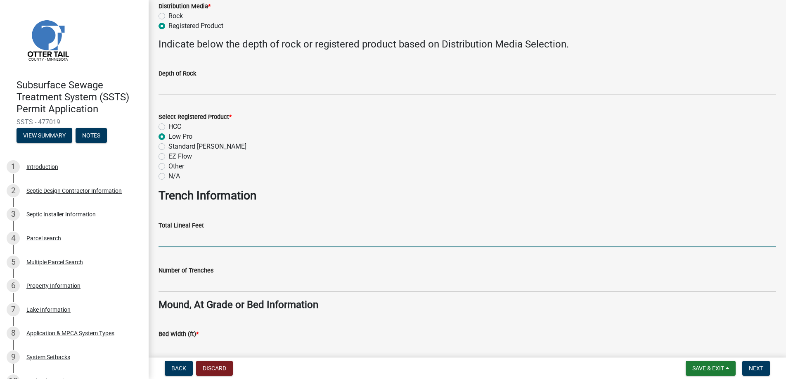
click at [174, 238] on input "Total Lineal Feet" at bounding box center [466, 238] width 617 height 17
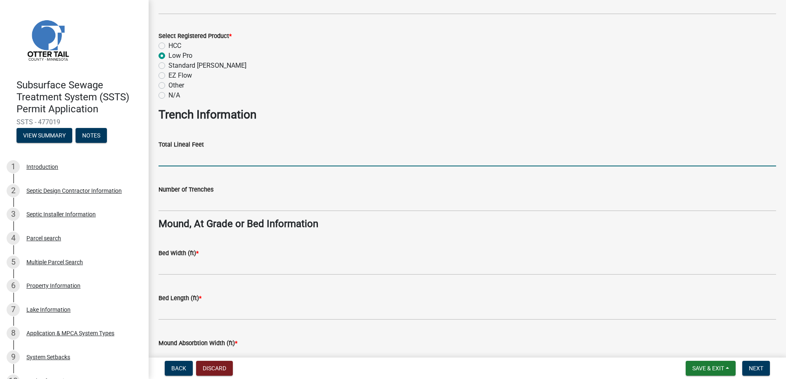
scroll to position [495, 0]
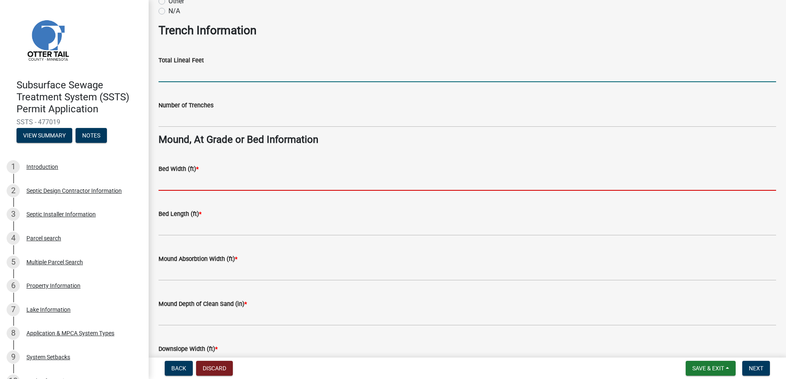
click at [182, 179] on input "Bed Width (ft) *" at bounding box center [466, 182] width 617 height 17
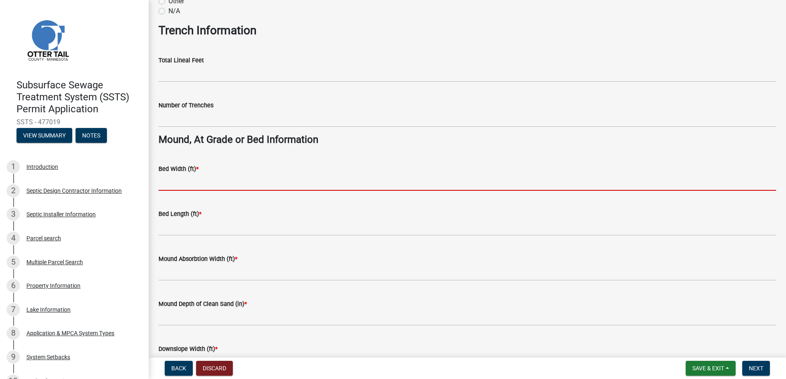
type input "9"
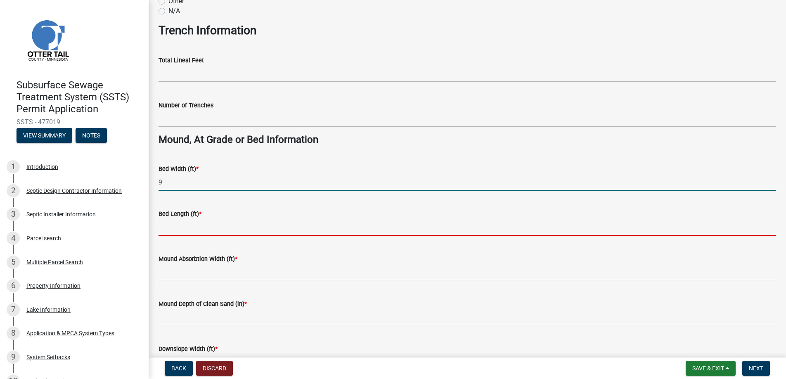
click at [187, 226] on input "Bed Length (ft) *" at bounding box center [466, 227] width 617 height 17
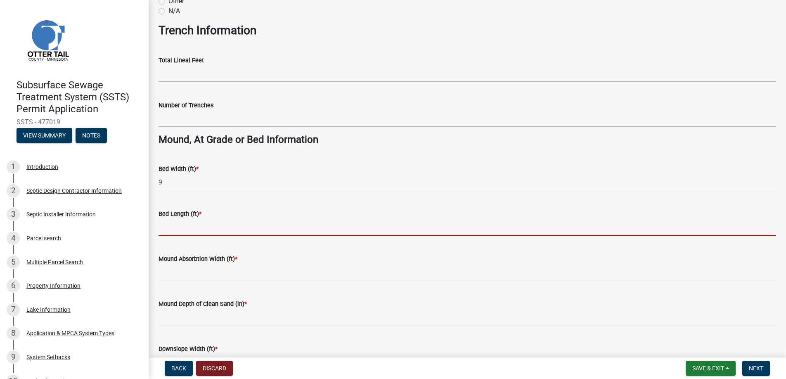
type input "44"
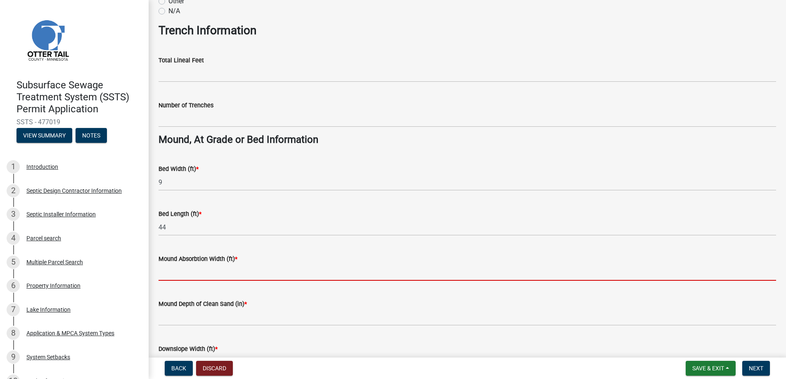
click at [173, 272] on input "Mound Absorbtion Width (ft) *" at bounding box center [466, 272] width 617 height 17
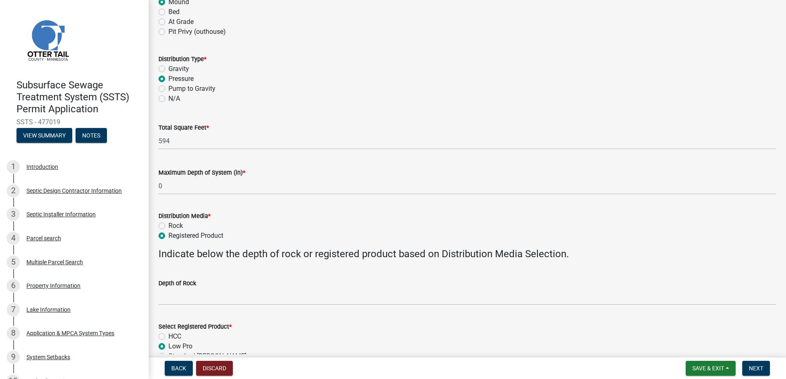
scroll to position [83, 0]
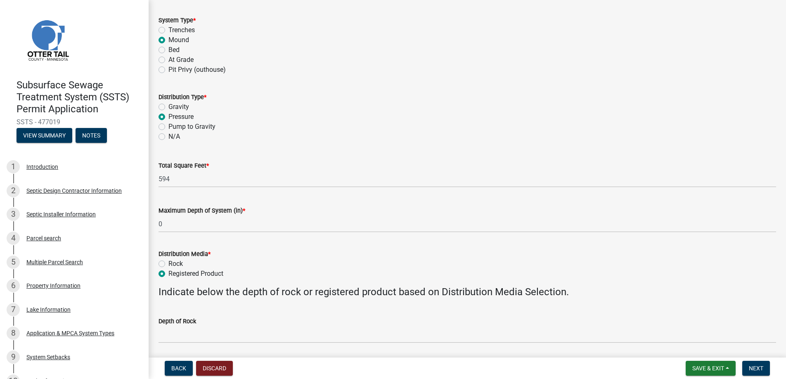
type input "14"
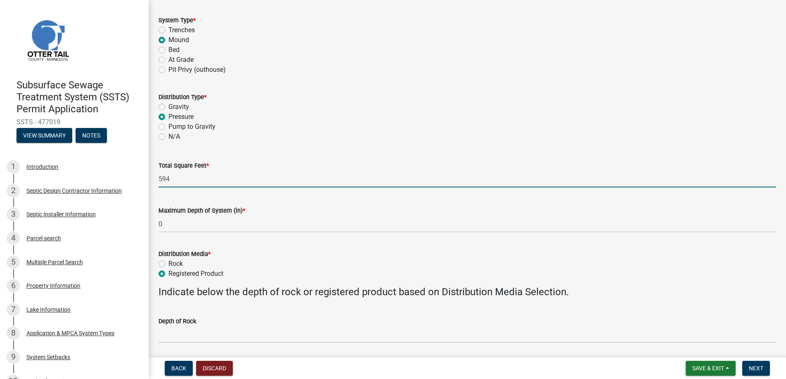
drag, startPoint x: 170, startPoint y: 177, endPoint x: 157, endPoint y: 177, distance: 13.6
click at [157, 177] on div "Total Square Feet * 594" at bounding box center [467, 168] width 630 height 38
type input "616"
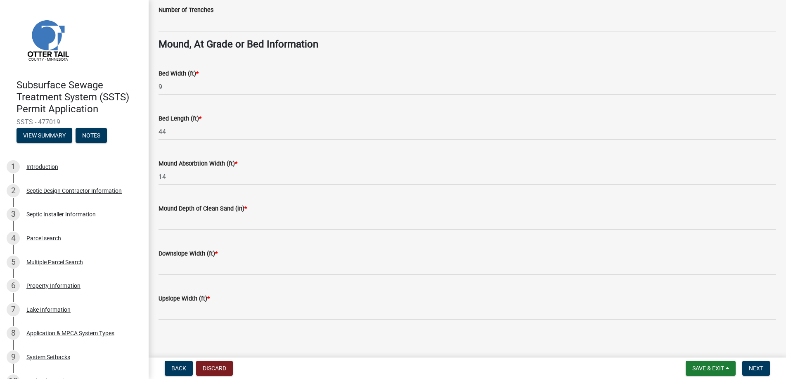
scroll to position [595, 0]
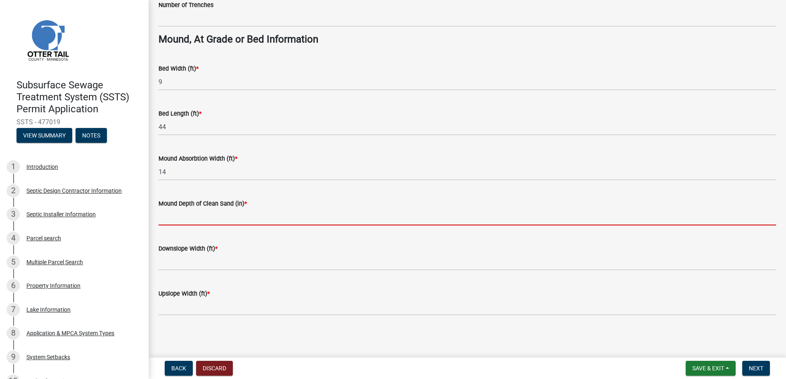
click at [183, 215] on input "Mound Depth of Clean Sand (in) *" at bounding box center [466, 216] width 617 height 17
type input "14"
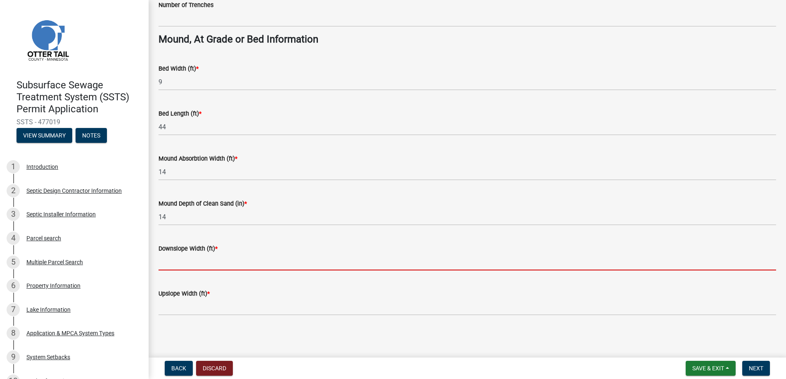
click at [188, 262] on input "Downslope Width (ft) *" at bounding box center [466, 261] width 617 height 17
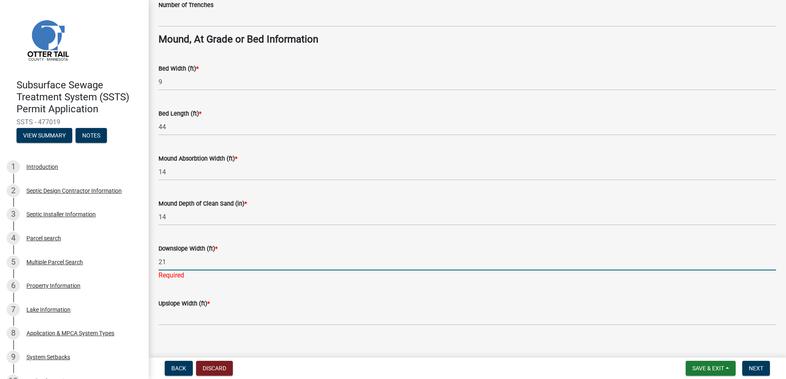
type input "21"
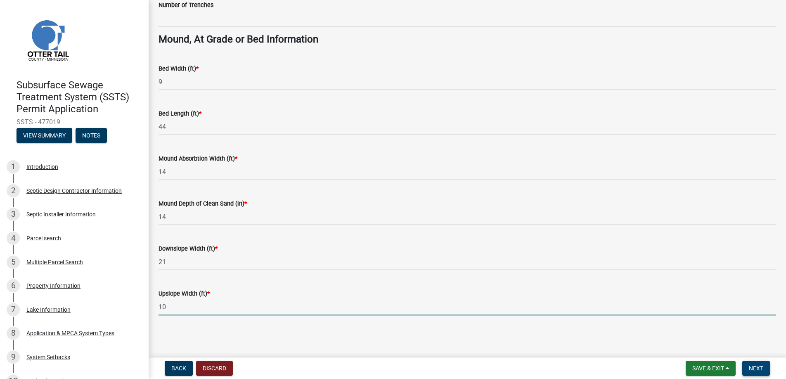
type input "10"
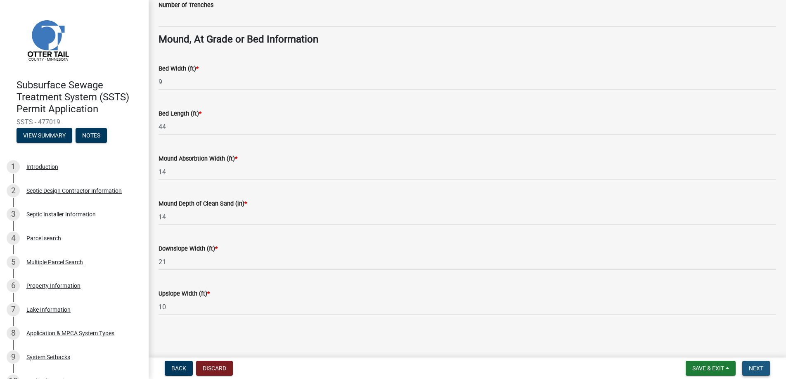
click at [753, 366] on span "Next" at bounding box center [755, 368] width 14 height 7
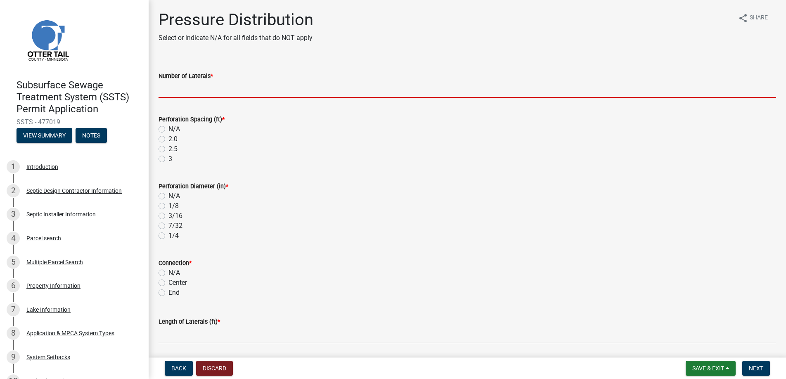
click at [181, 90] on input "Number of Laterals *" at bounding box center [466, 89] width 617 height 17
click at [184, 366] on span "Back" at bounding box center [178, 368] width 15 height 7
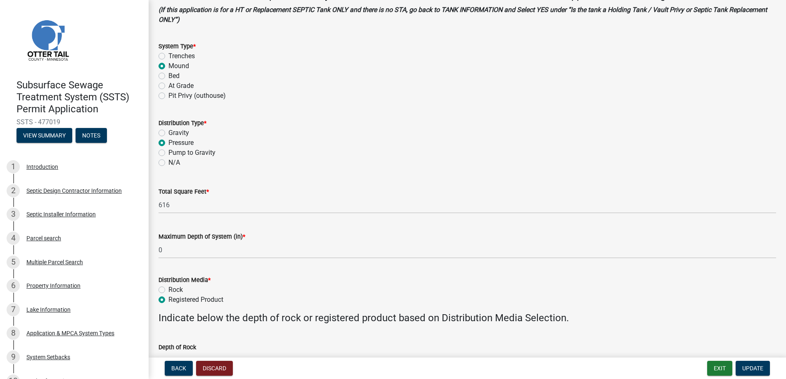
scroll to position [83, 0]
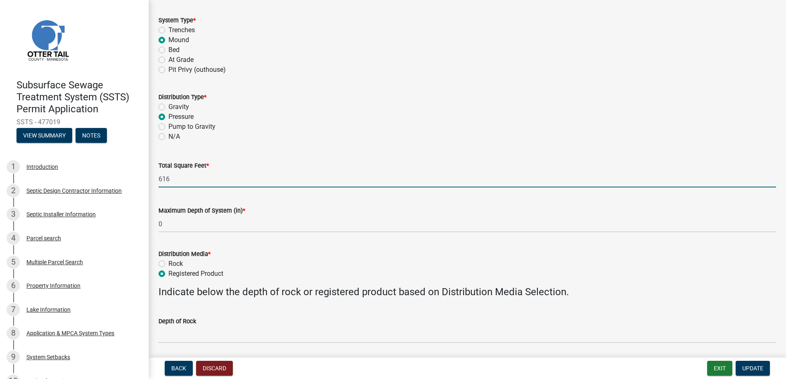
drag, startPoint x: 172, startPoint y: 177, endPoint x: 149, endPoint y: 181, distance: 23.3
click at [149, 181] on div "Soil Treatment Type and Sizing share Share This section is to be completed for …" at bounding box center [467, 384] width 637 height 915
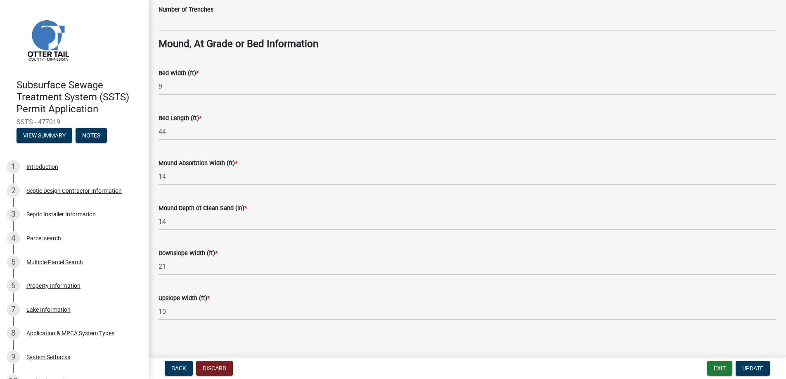
scroll to position [595, 0]
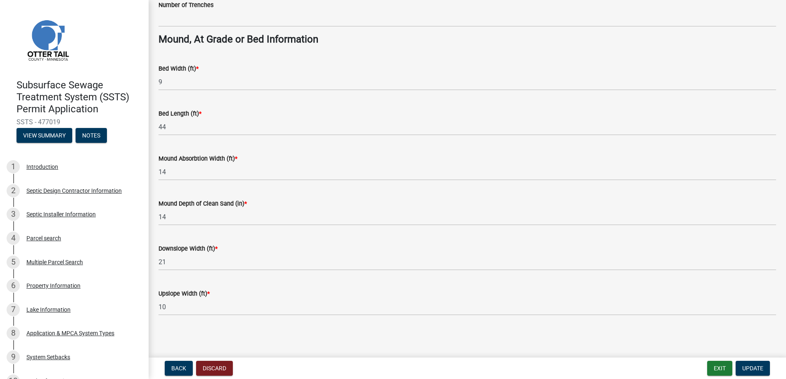
type input "594"
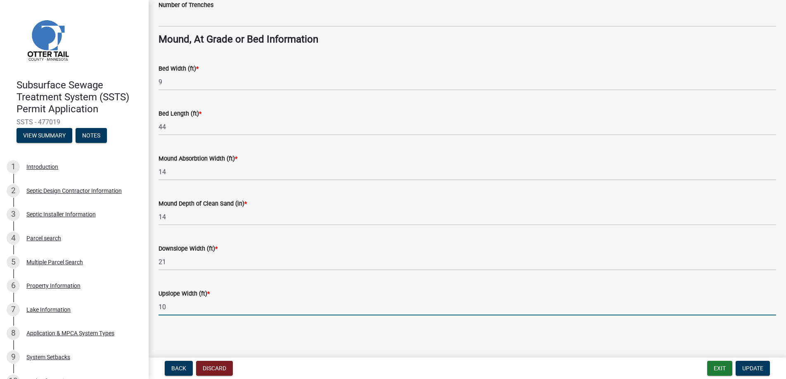
click at [227, 306] on input "10" at bounding box center [466, 306] width 617 height 17
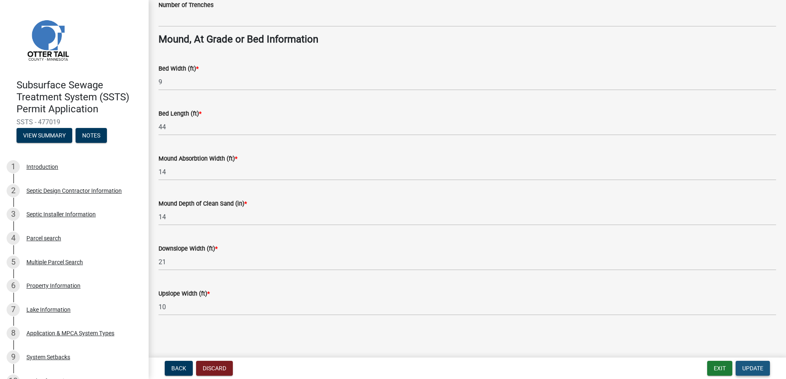
click at [754, 366] on span "Update" at bounding box center [752, 368] width 21 height 7
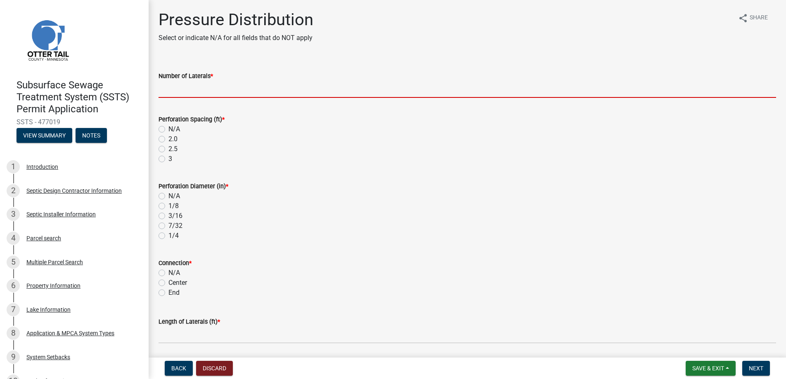
click at [179, 90] on input "Number of Laterals *" at bounding box center [466, 89] width 617 height 17
type input "3"
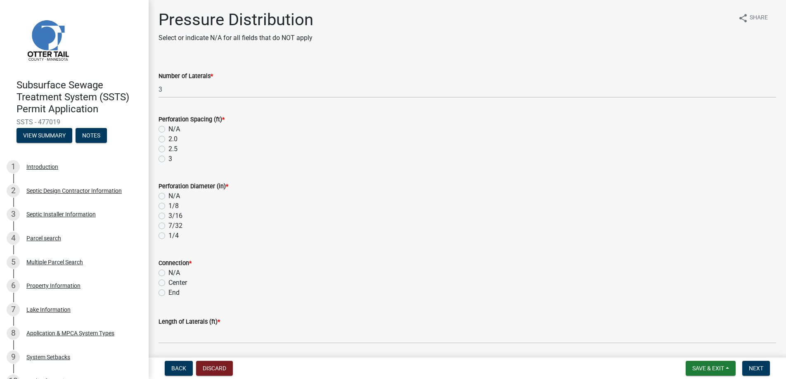
click at [168, 157] on label "3" at bounding box center [170, 159] width 4 height 10
click at [168, 157] on input "3" at bounding box center [170, 156] width 5 height 5
radio input "true"
click at [168, 236] on label "1/4" at bounding box center [173, 236] width 10 height 10
click at [168, 236] on input "1/4" at bounding box center [170, 233] width 5 height 5
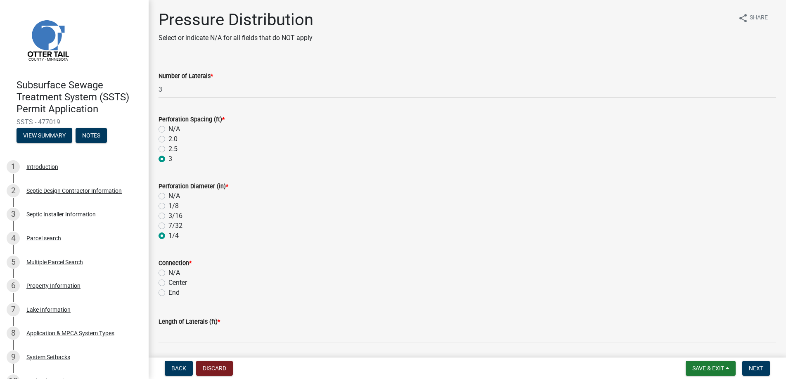
radio input "true"
click at [168, 291] on label "End" at bounding box center [173, 293] width 11 height 10
click at [168, 291] on input "End" at bounding box center [170, 290] width 5 height 5
radio input "true"
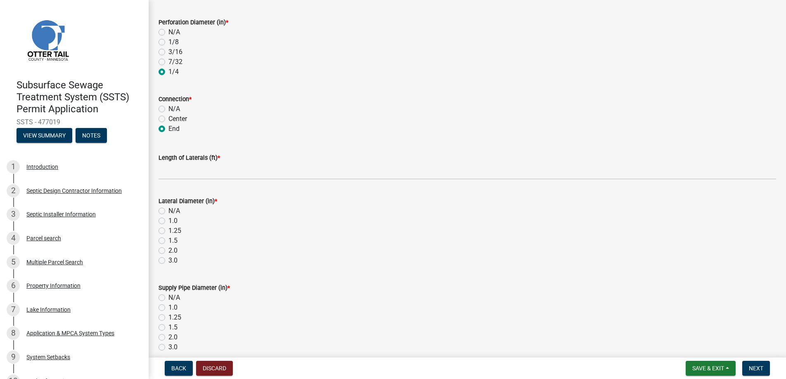
scroll to position [165, 0]
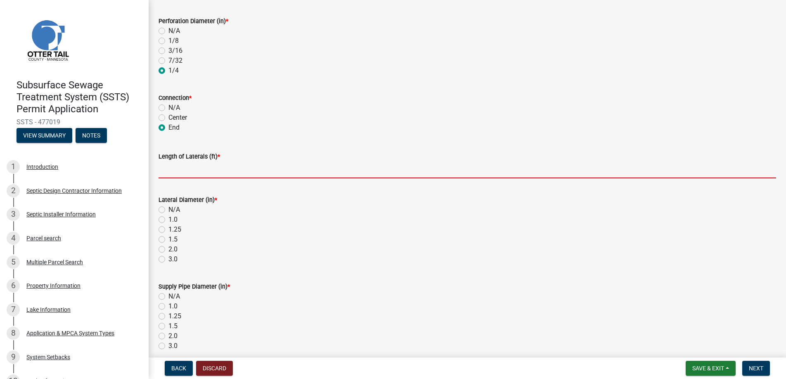
click at [180, 168] on input "Length of Laterals (ft) *" at bounding box center [466, 169] width 617 height 17
type input "42"
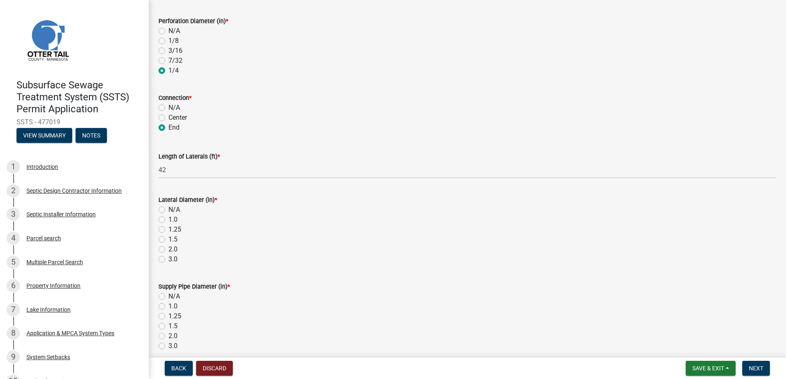
click at [168, 248] on label "2.0" at bounding box center [172, 249] width 9 height 10
click at [168, 248] on input "2.0" at bounding box center [170, 246] width 5 height 5
radio input "true"
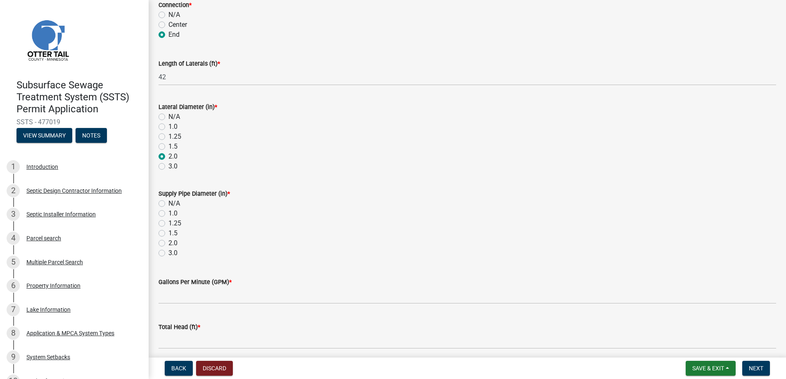
scroll to position [289, 0]
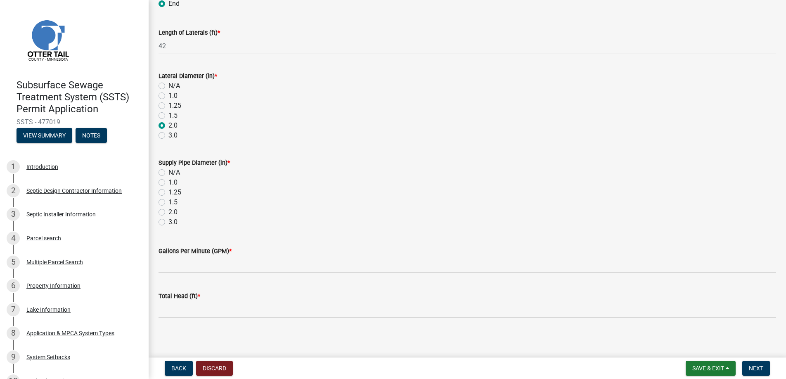
click at [168, 212] on label "2.0" at bounding box center [172, 212] width 9 height 10
click at [168, 212] on input "2.0" at bounding box center [170, 209] width 5 height 5
radio input "true"
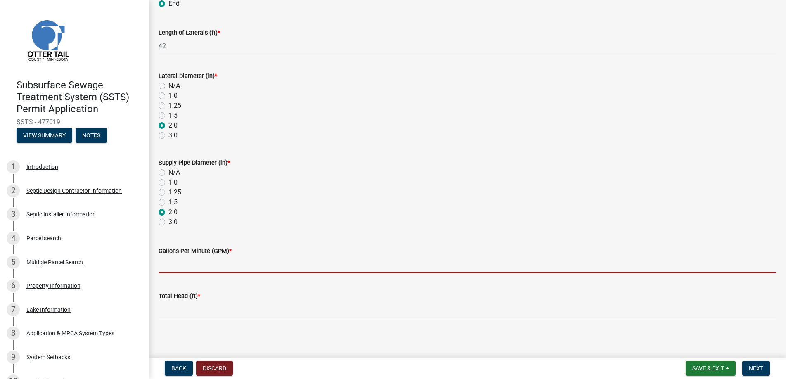
click at [177, 265] on input "Gallons Per Minute (GPM) *" at bounding box center [466, 264] width 617 height 17
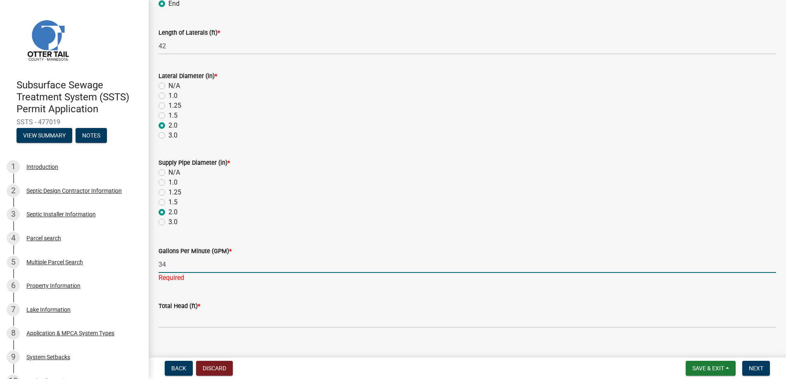
type input "34"
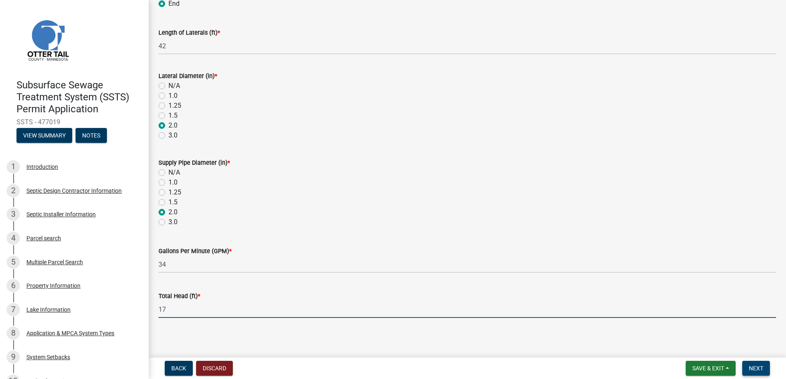
type input "17"
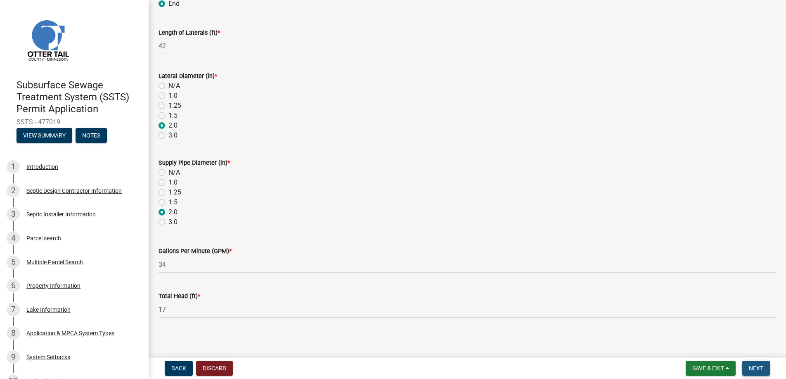
click at [754, 363] on button "Next" at bounding box center [756, 368] width 28 height 15
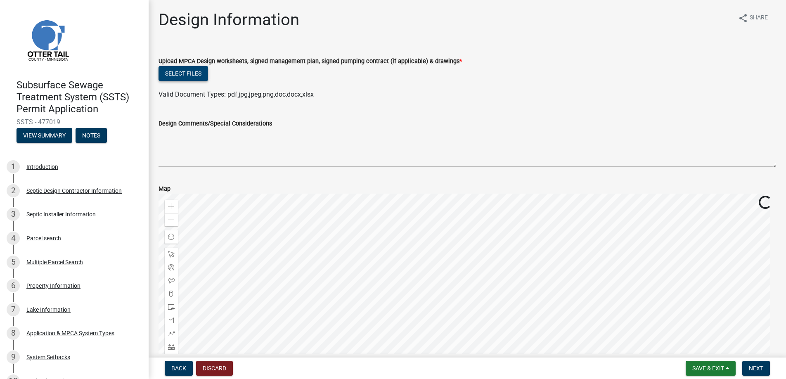
click at [186, 72] on button "Select files" at bounding box center [183, 73] width 50 height 15
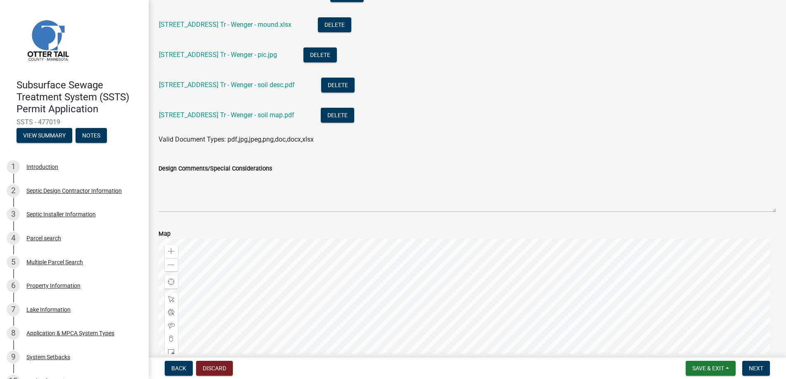
scroll to position [266, 0]
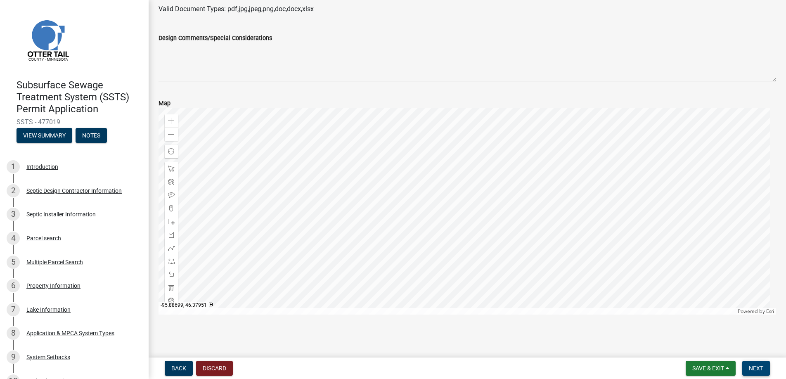
click at [757, 371] on span "Next" at bounding box center [755, 368] width 14 height 7
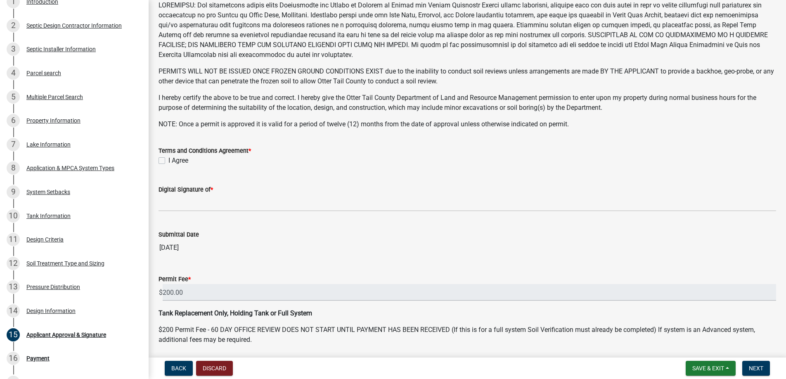
scroll to position [161, 0]
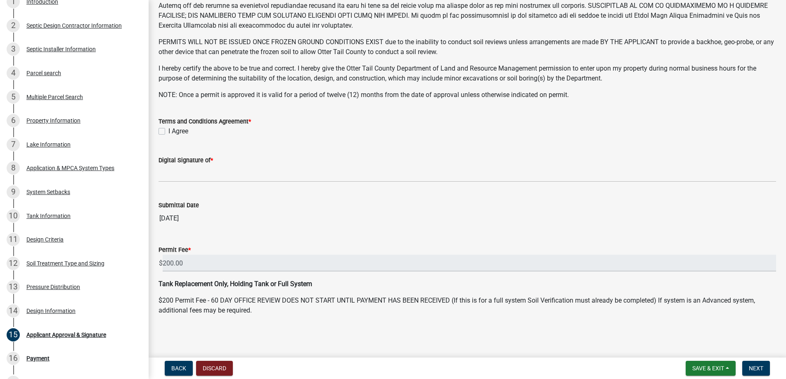
click at [168, 130] on label "I Agree" at bounding box center [178, 131] width 20 height 10
click at [168, 130] on input "I Agree" at bounding box center [170, 128] width 5 height 5
checkbox input "true"
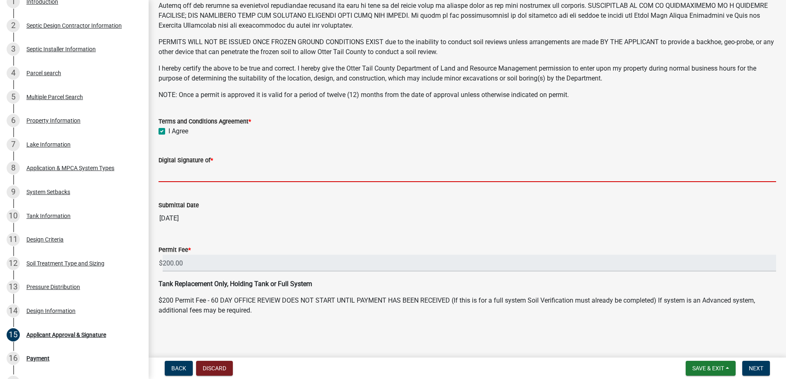
click at [192, 171] on input "Digital Signature of *" at bounding box center [466, 173] width 617 height 17
type input "[PERSON_NAME]"
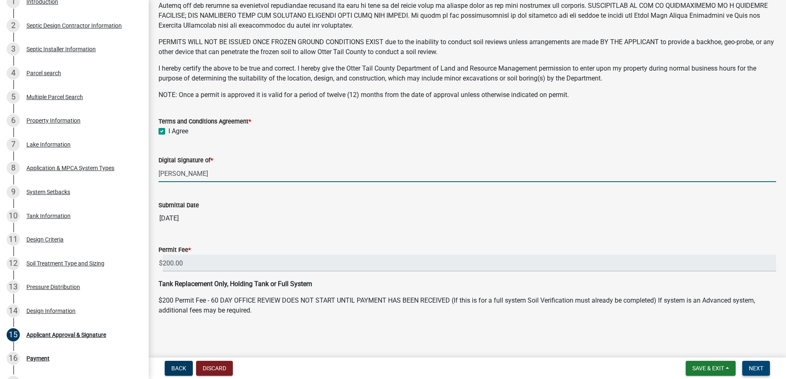
click at [758, 368] on span "Next" at bounding box center [755, 368] width 14 height 7
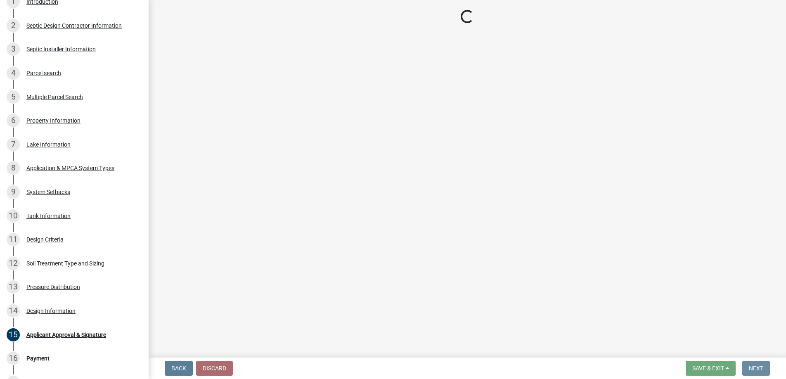
scroll to position [0, 0]
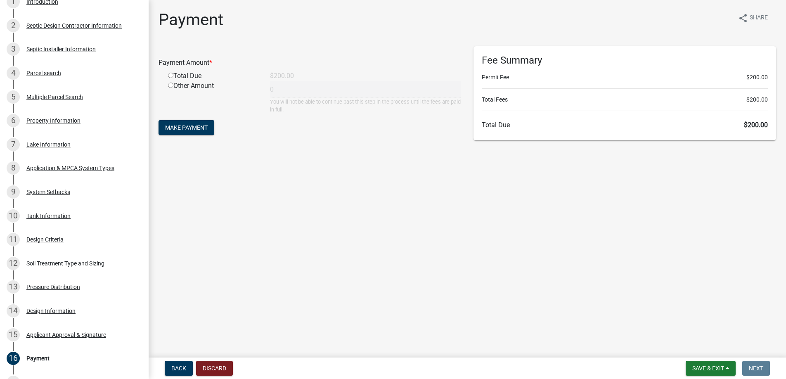
click at [171, 73] on input "radio" at bounding box center [170, 75] width 5 height 5
radio input "true"
type input "200"
click at [186, 125] on span "Make Payment" at bounding box center [186, 127] width 42 height 7
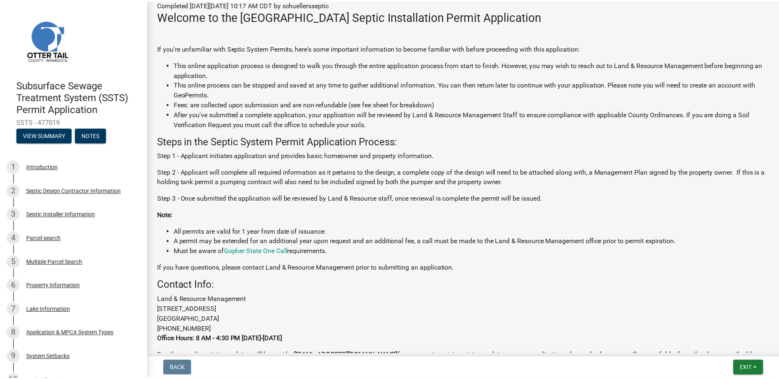
scroll to position [196, 0]
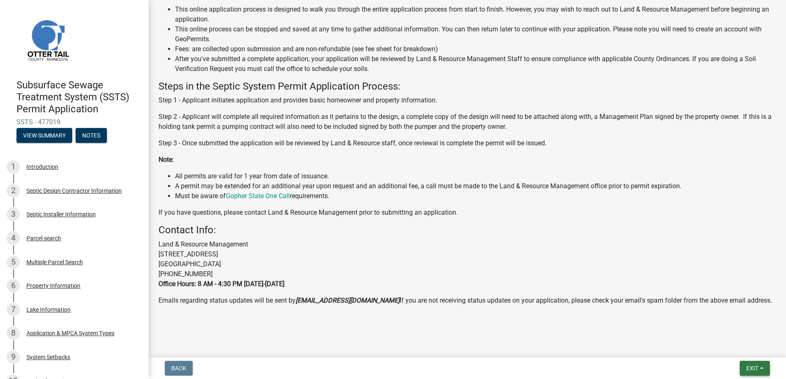
click at [755, 366] on span "Exit" at bounding box center [752, 368] width 12 height 7
click at [733, 347] on button "Save & Exit" at bounding box center [736, 347] width 66 height 20
